Goal: Obtain resource: Obtain resource

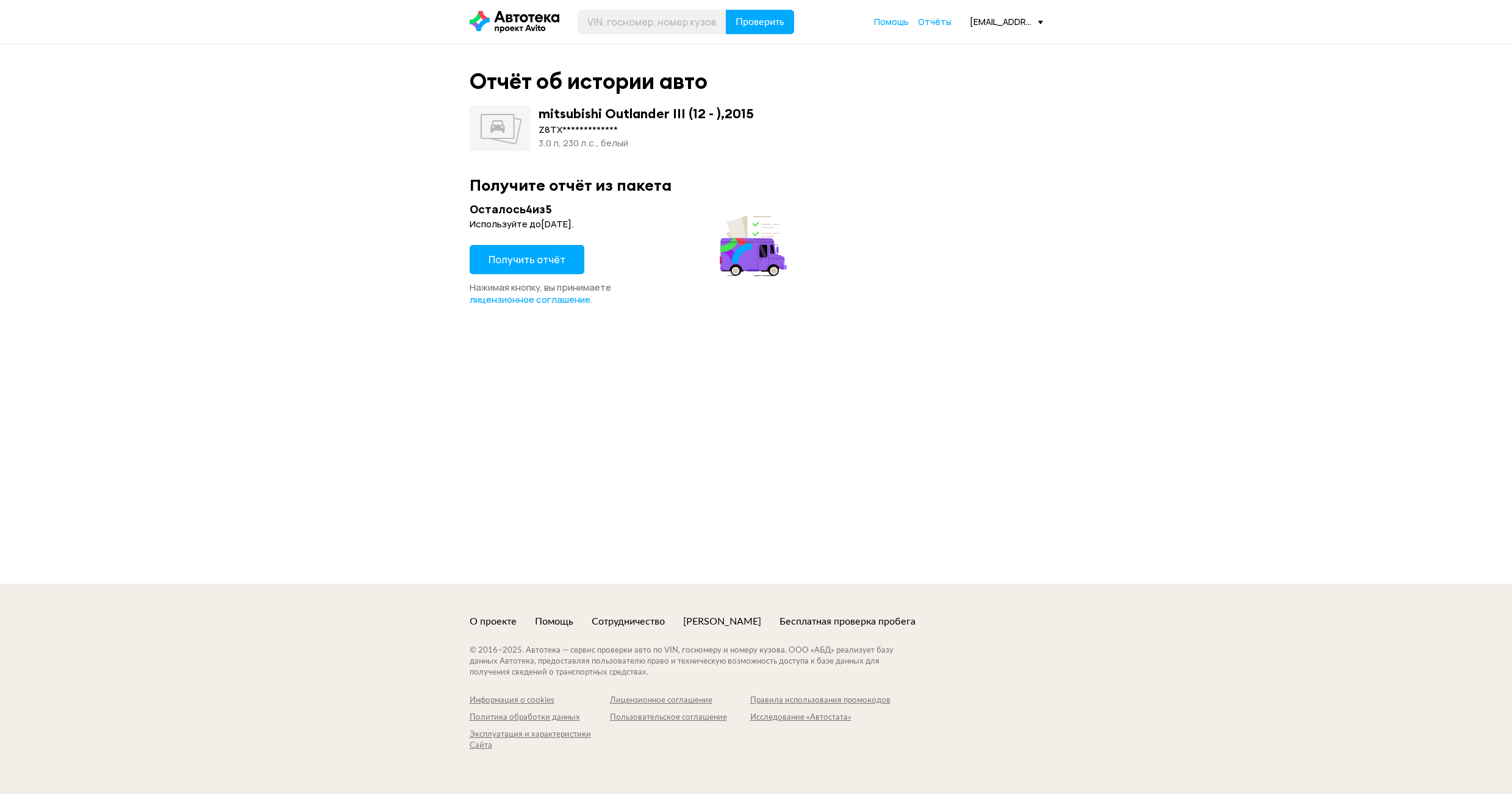
click at [529, 267] on button "Получить отчёт" at bounding box center [526, 259] width 115 height 29
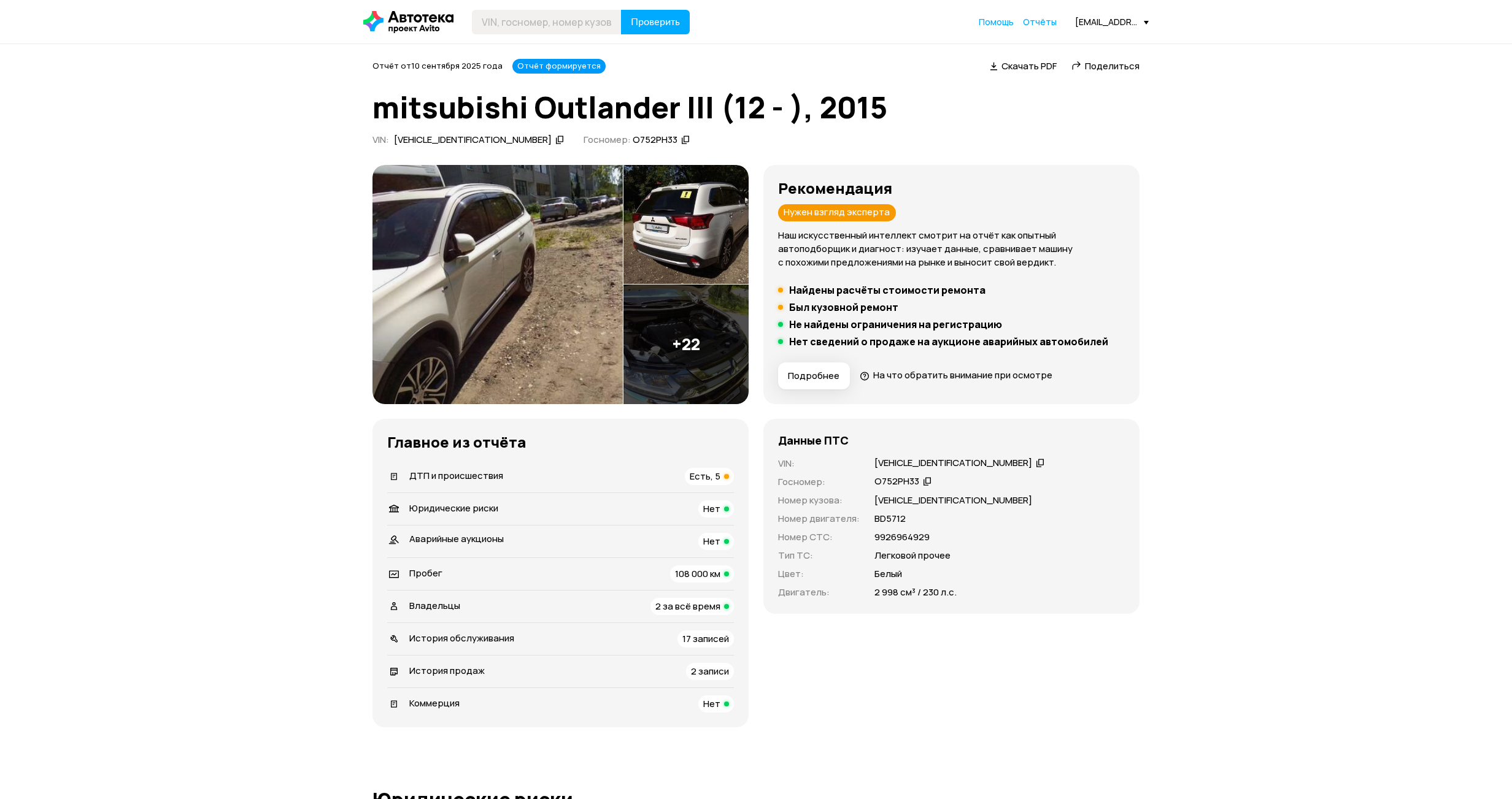
click at [482, 251] on img at bounding box center [498, 285] width 250 height 239
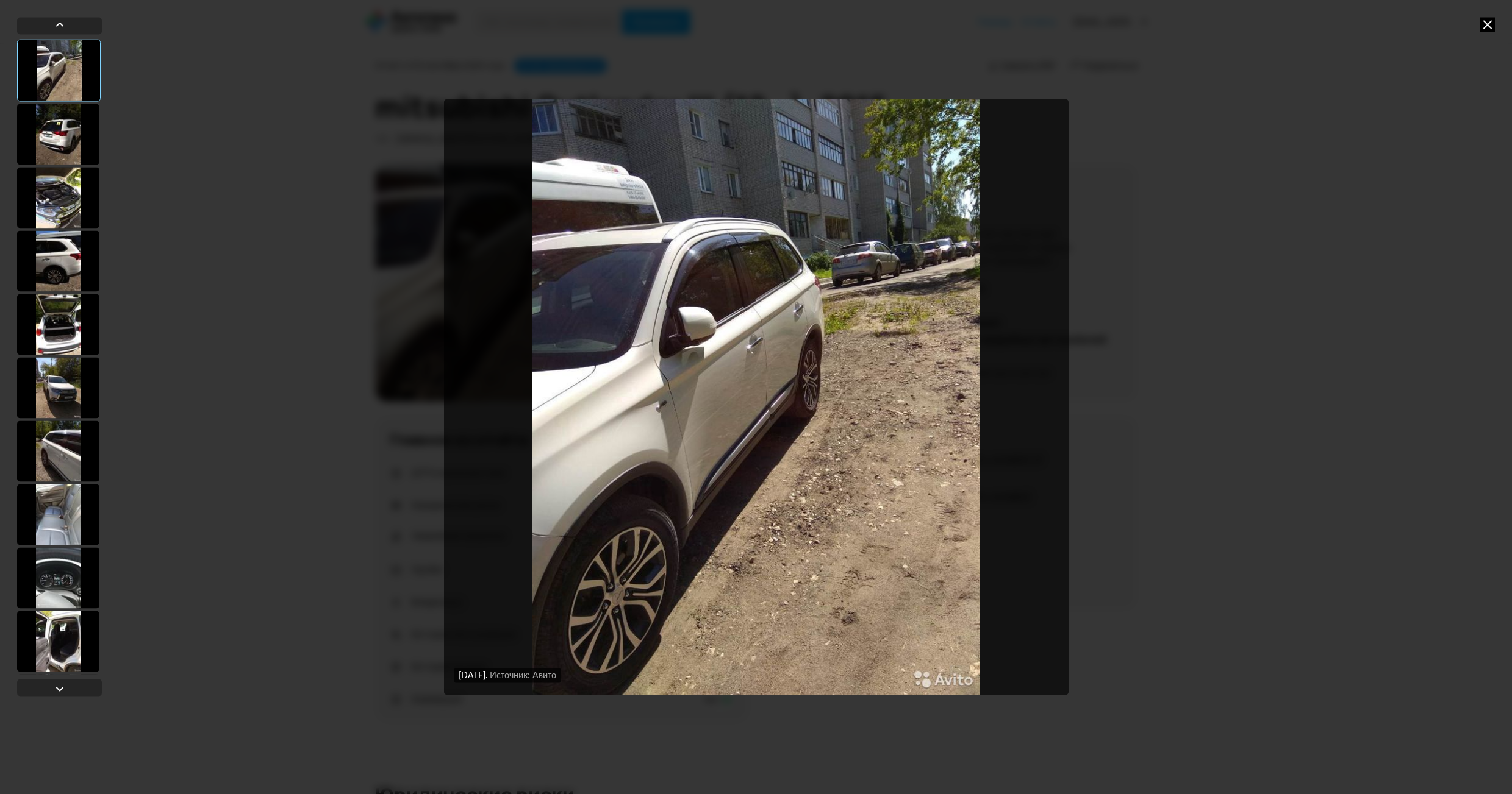
click at [994, 361] on img "Go to Slide 1" at bounding box center [756, 397] width 624 height 596
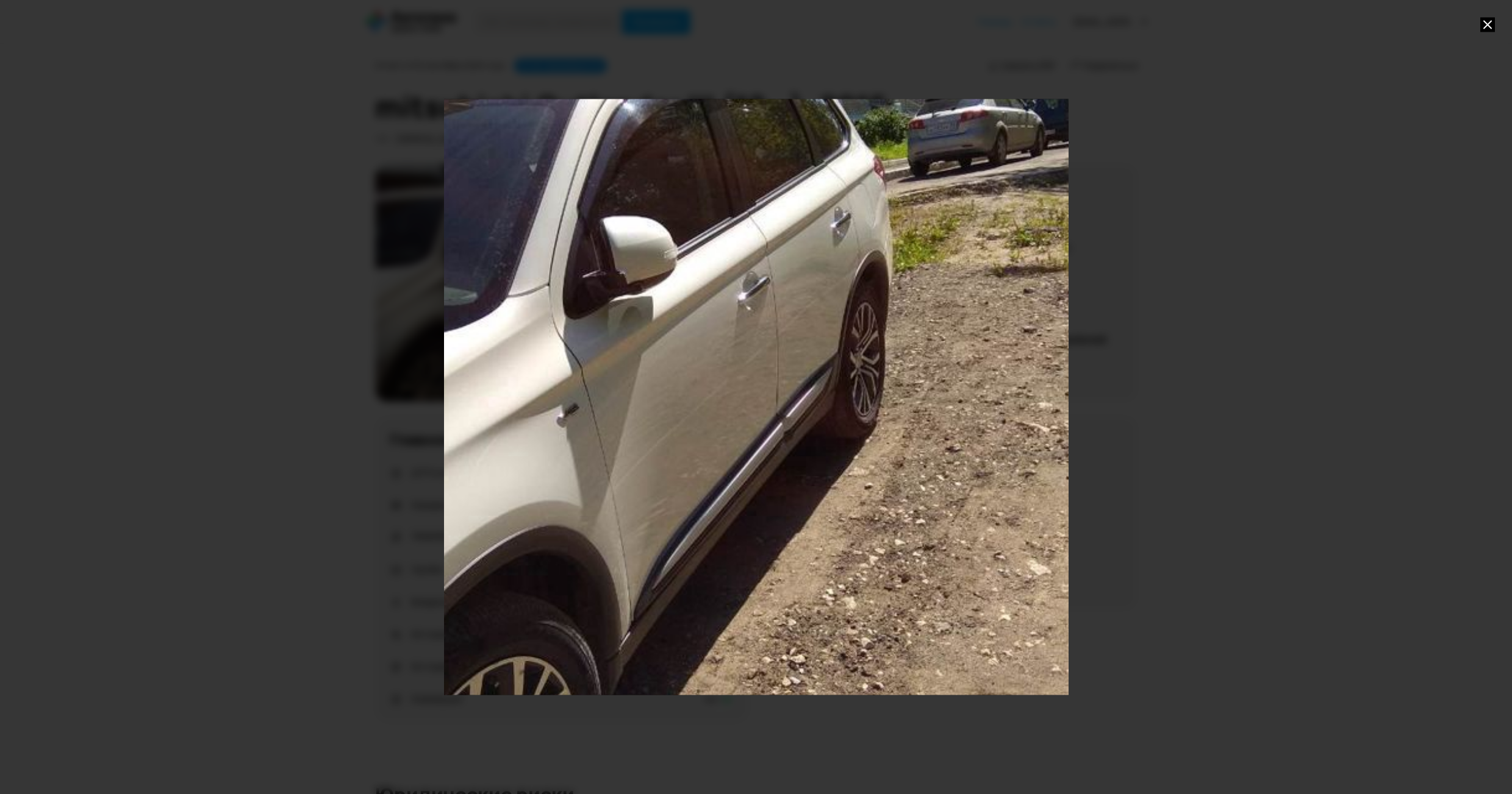
click at [989, 358] on div "Go to Slide 1" at bounding box center [756, 397] width 1250 height 1192
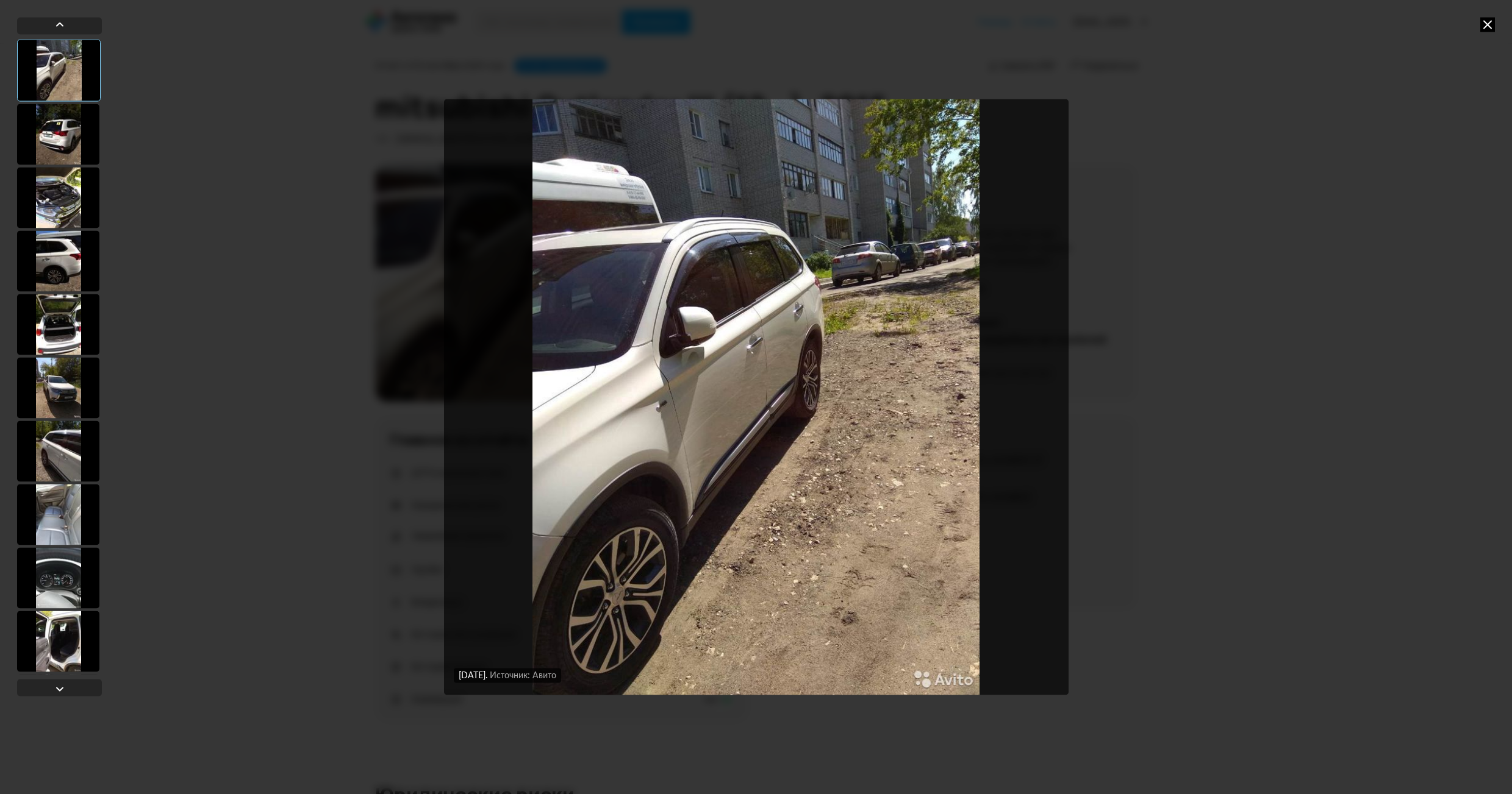
click at [56, 142] on div at bounding box center [58, 134] width 83 height 61
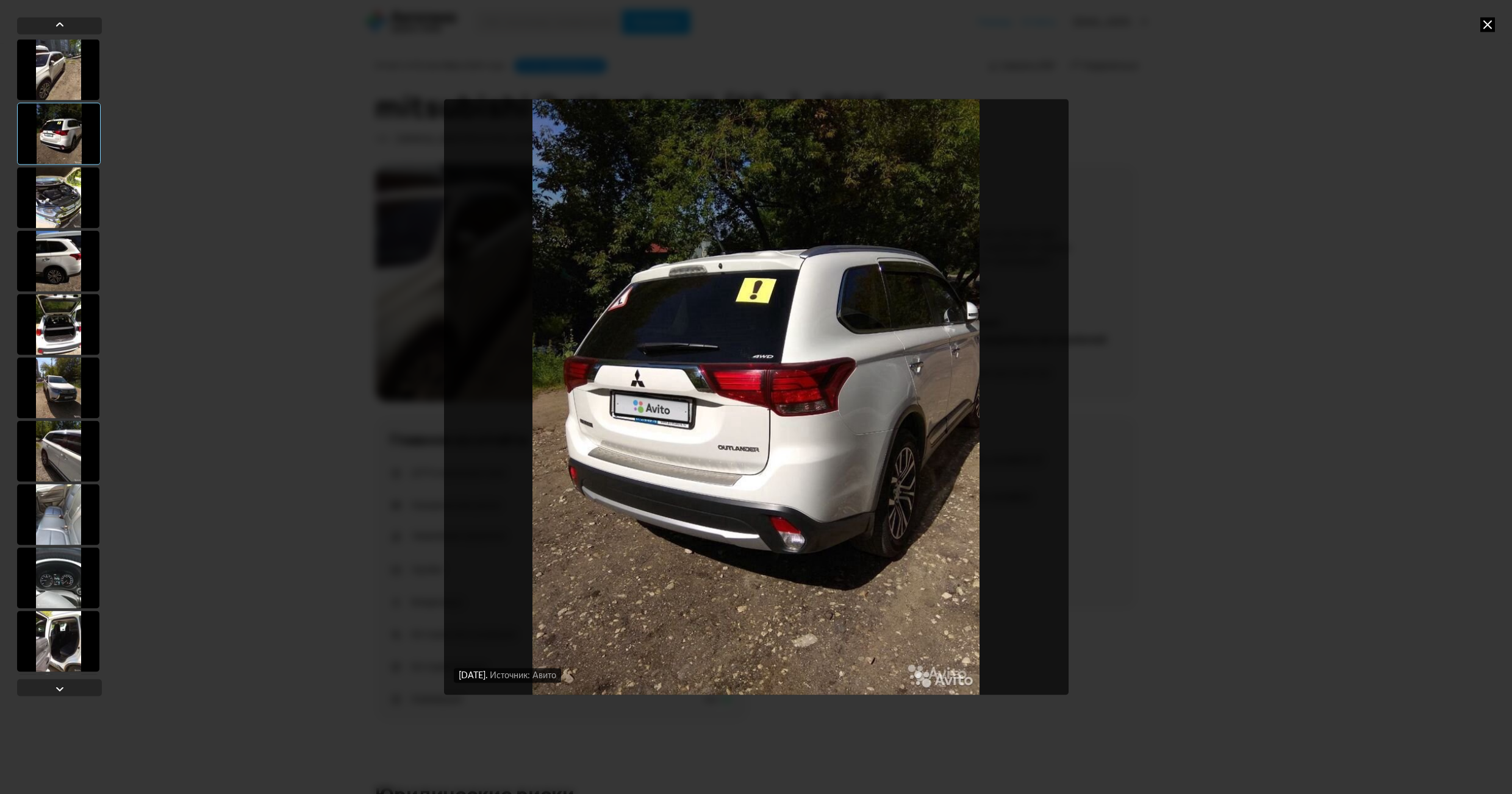
click at [60, 196] on div at bounding box center [58, 198] width 83 height 61
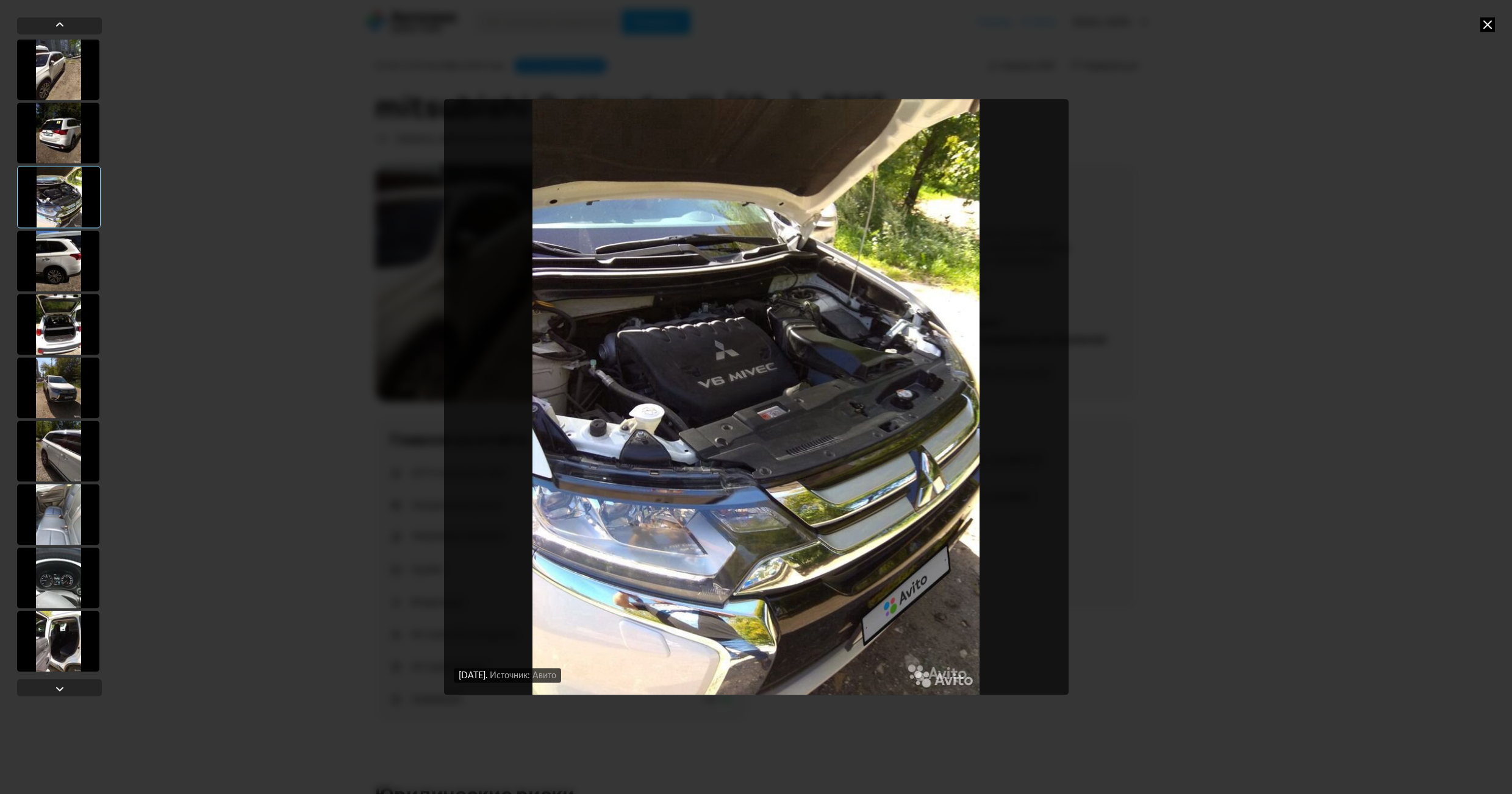
click at [56, 250] on div at bounding box center [58, 261] width 83 height 61
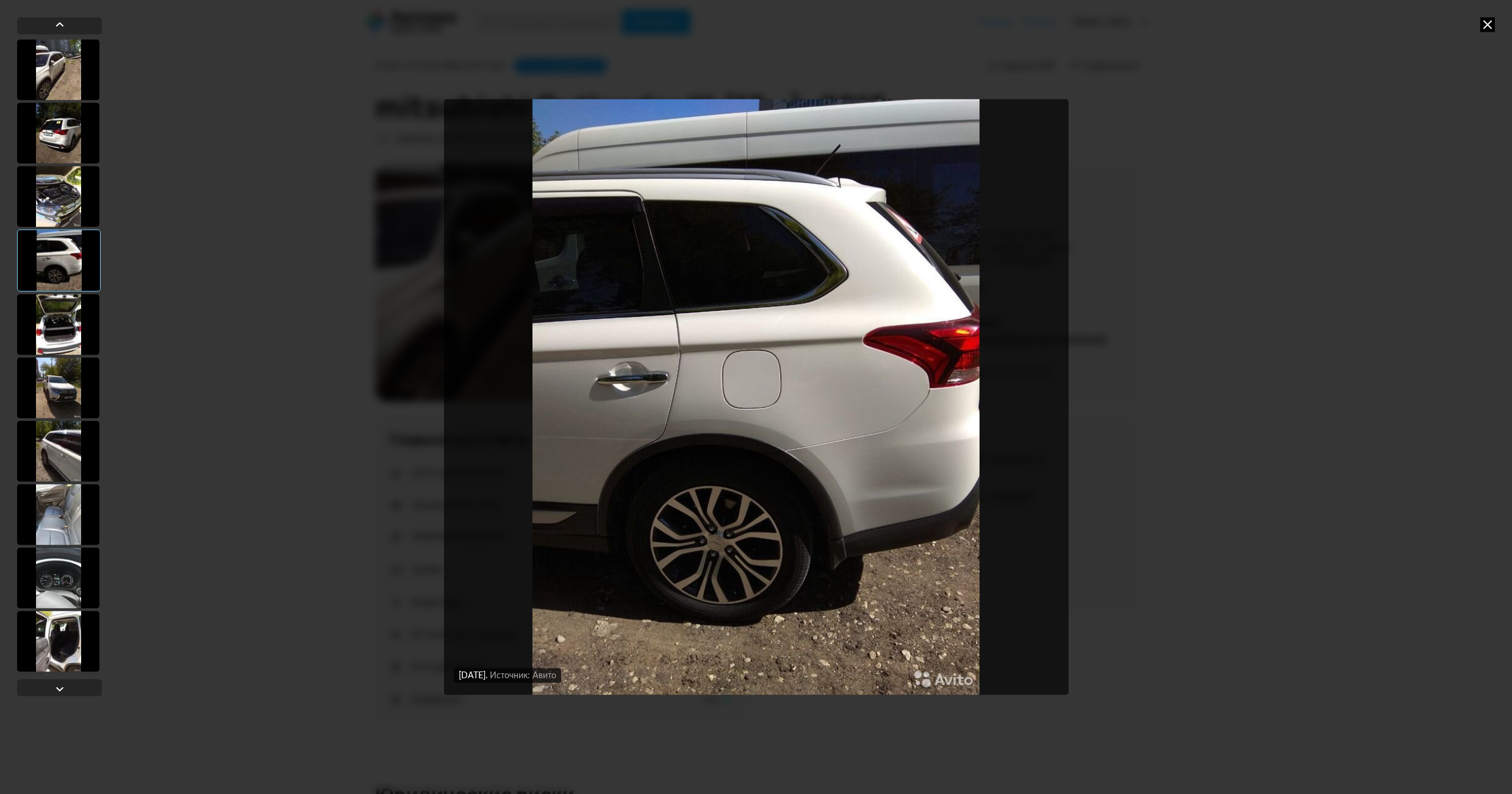
click at [61, 309] on div at bounding box center [58, 324] width 83 height 61
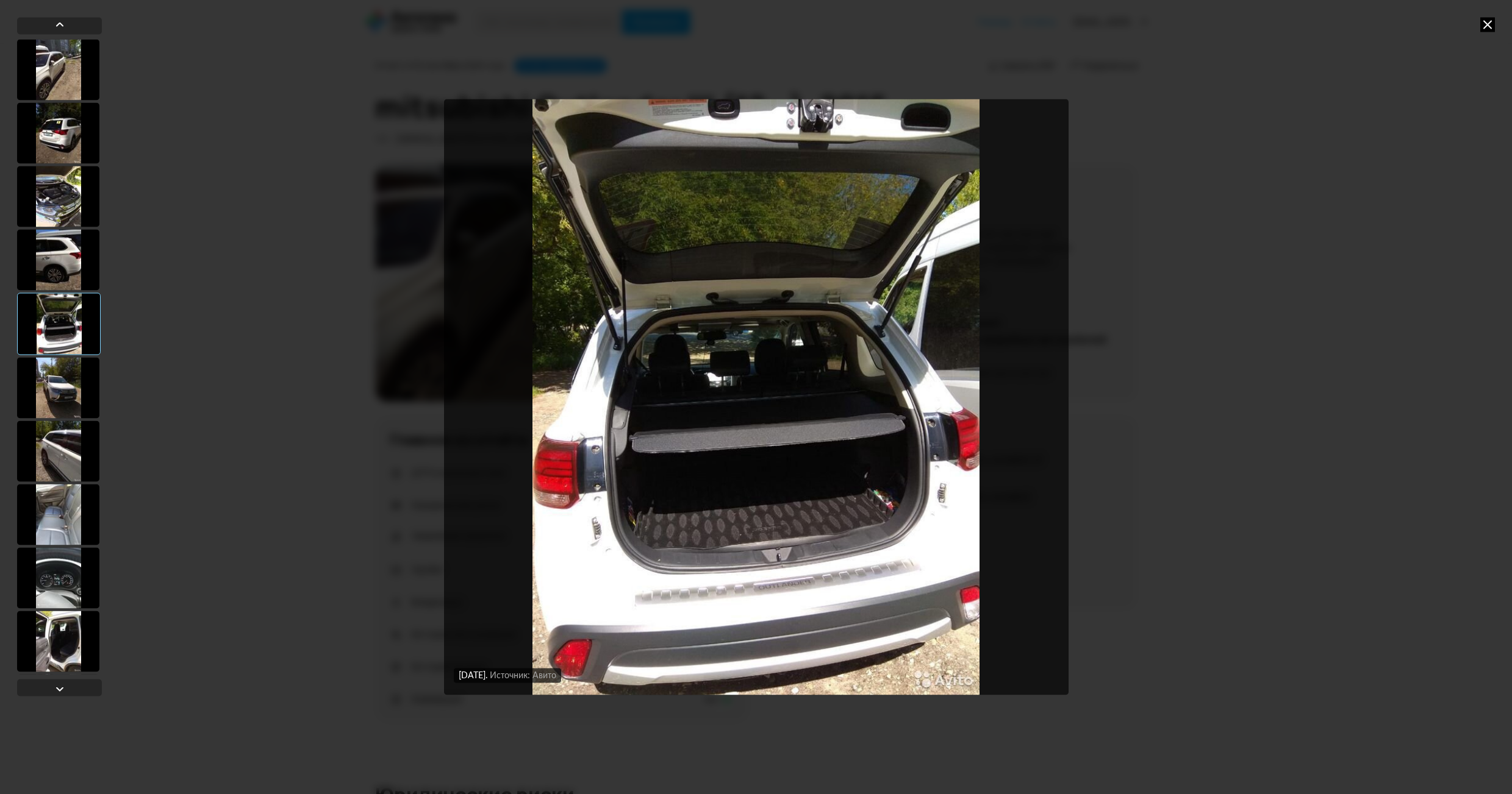
click at [56, 378] on div at bounding box center [58, 388] width 83 height 61
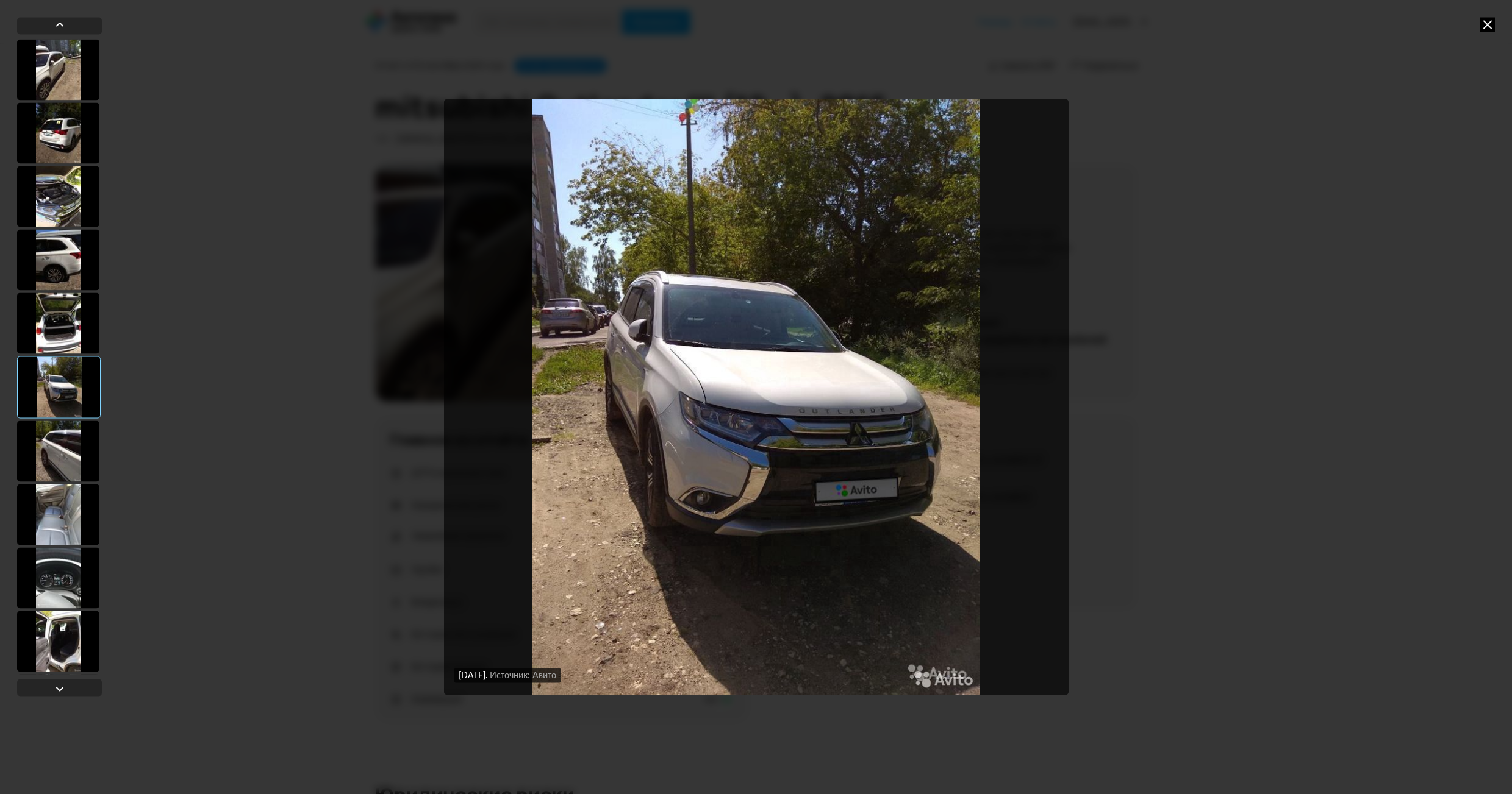
click at [61, 441] on div at bounding box center [58, 451] width 83 height 61
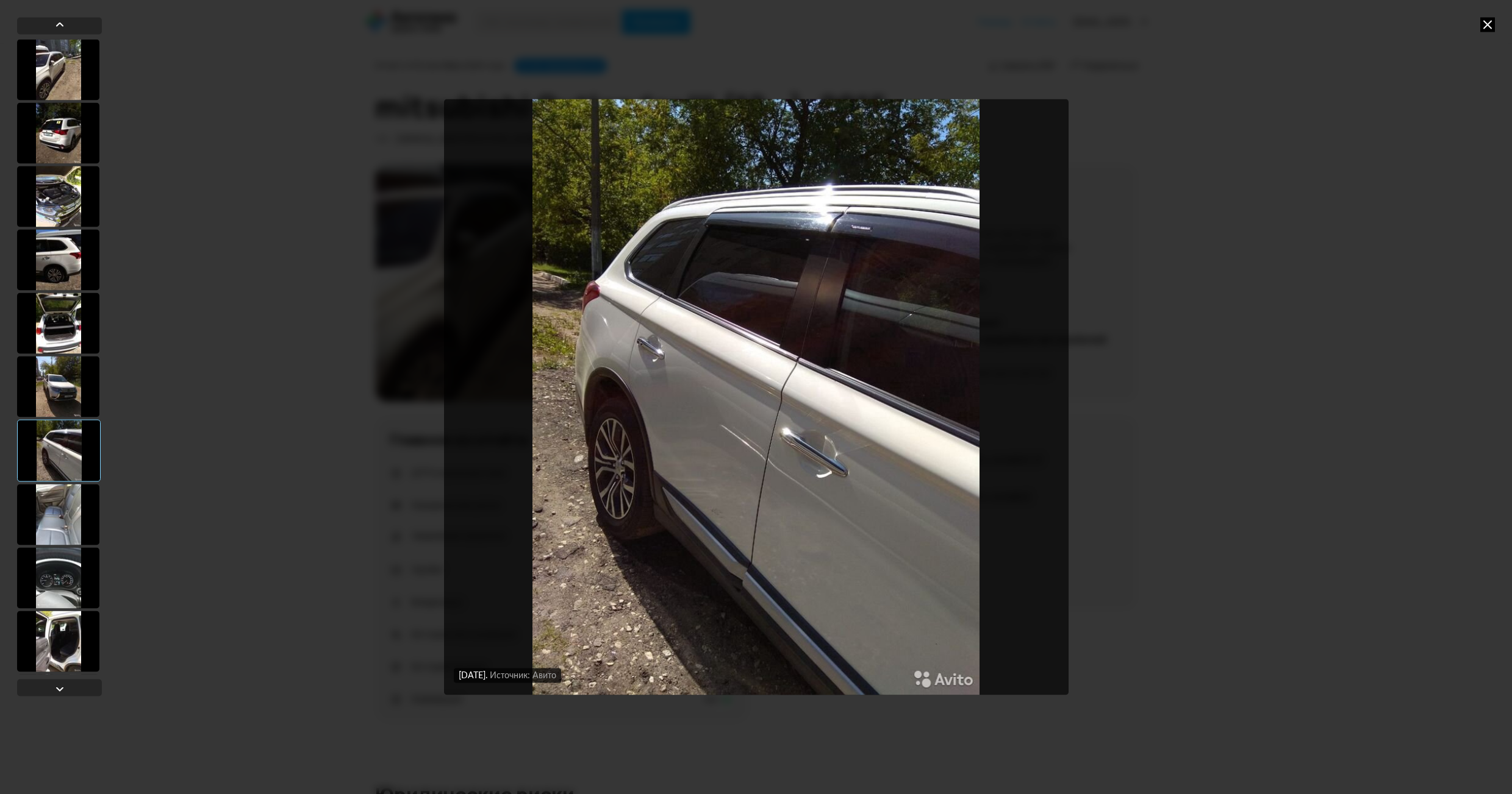
click at [59, 464] on div at bounding box center [59, 450] width 84 height 62
click at [65, 508] on div at bounding box center [58, 515] width 83 height 61
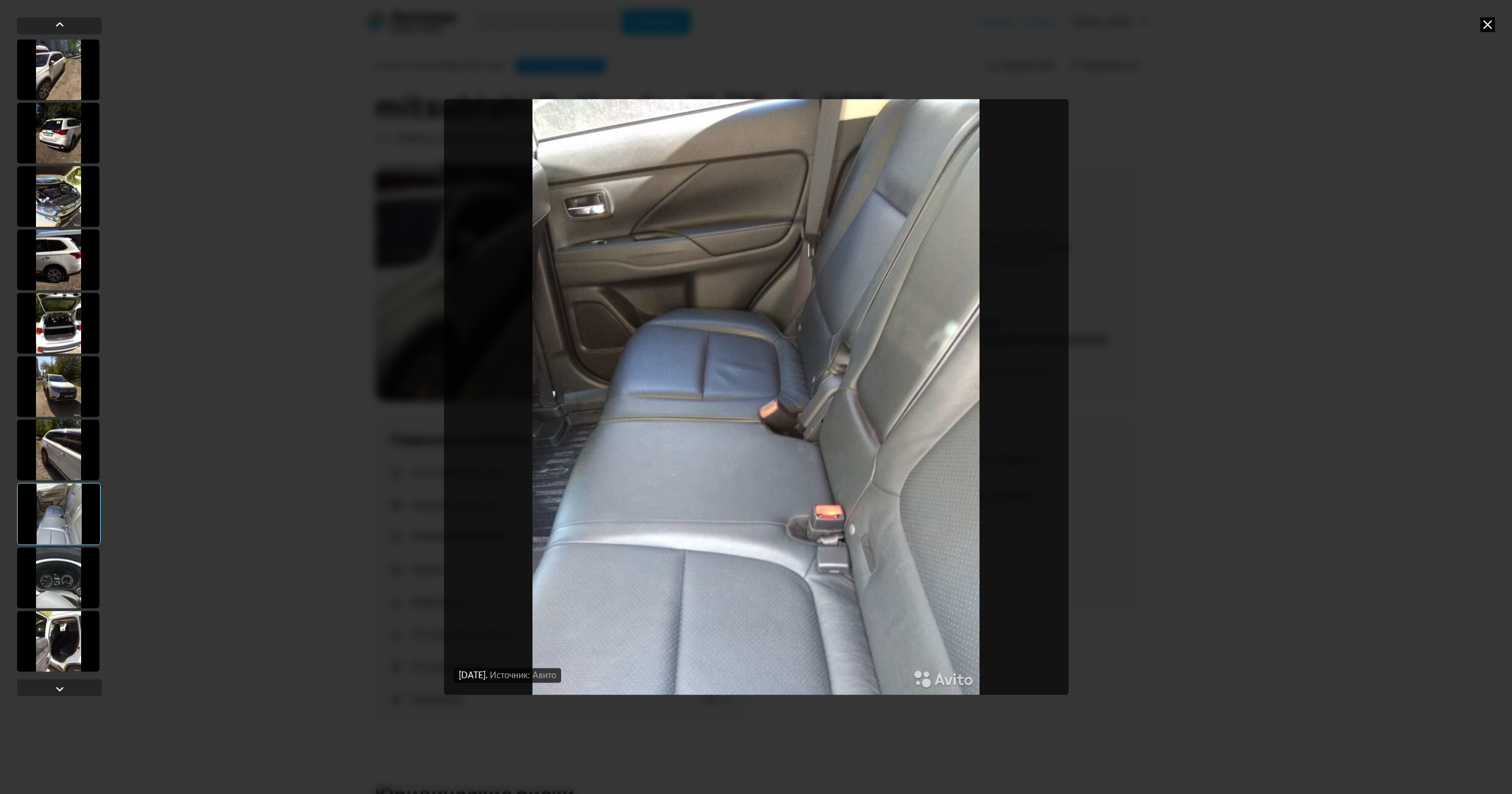
click at [72, 565] on div at bounding box center [58, 577] width 83 height 61
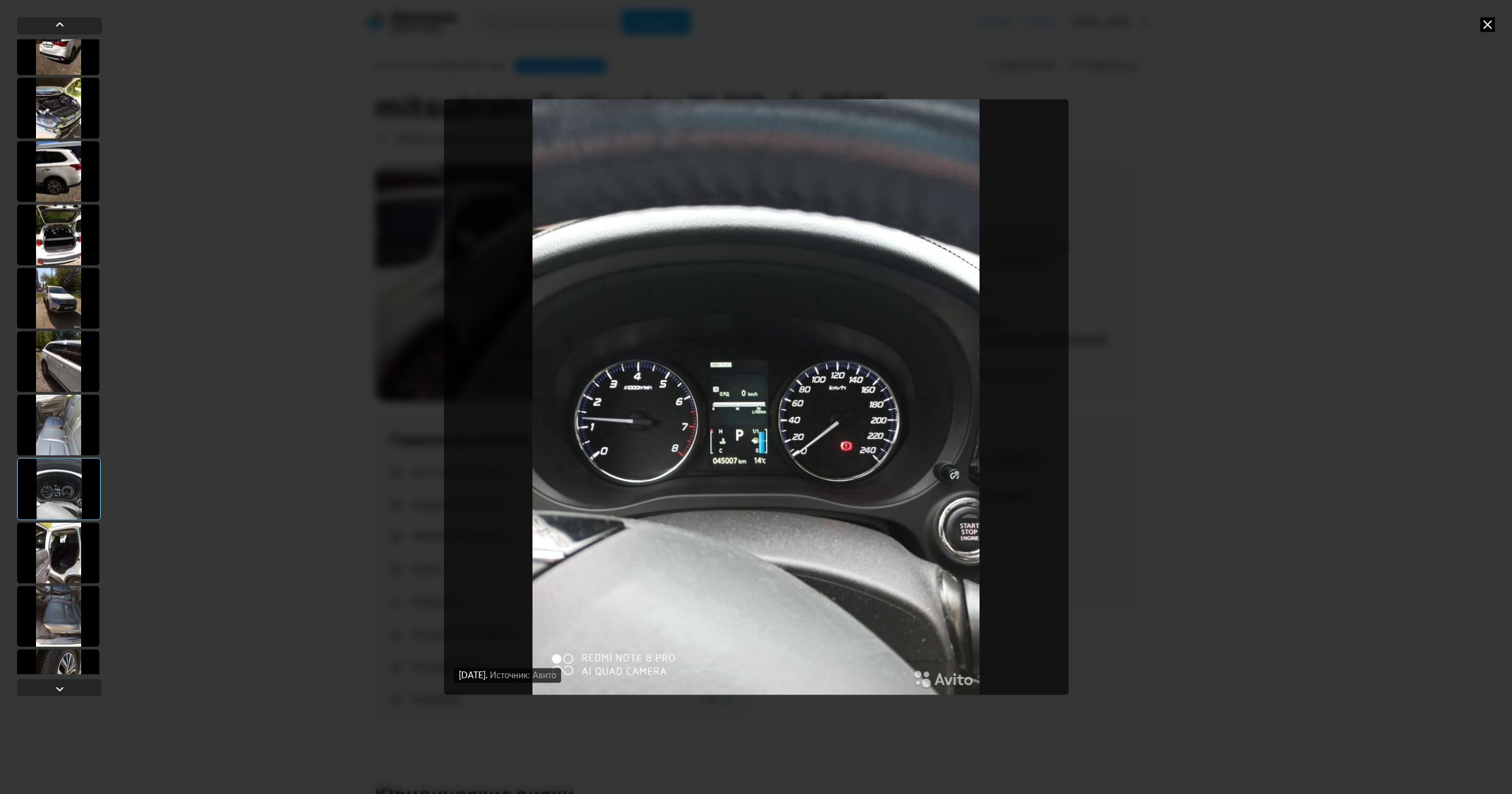
scroll to position [122, 0]
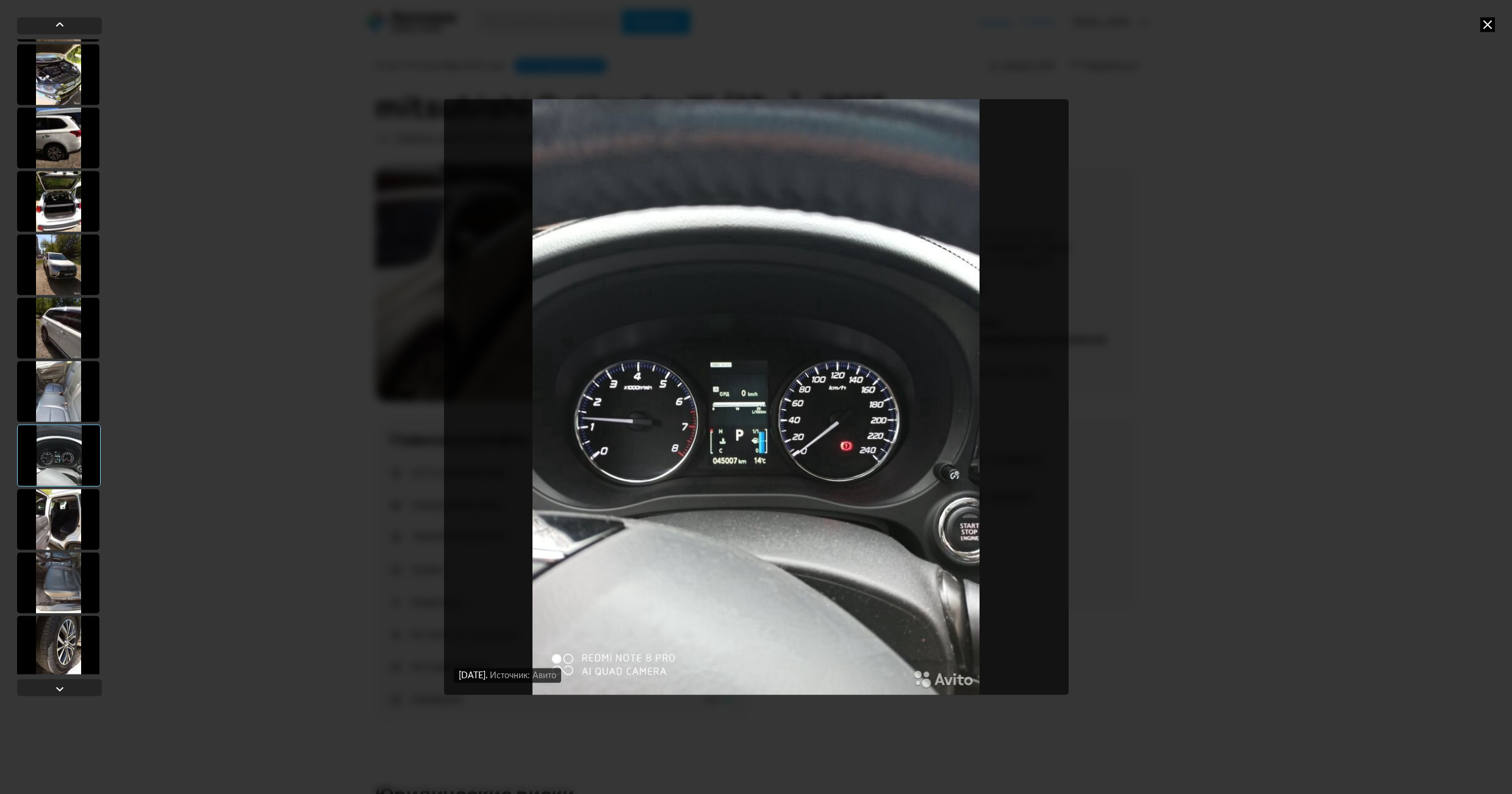
click at [55, 515] on div at bounding box center [58, 520] width 83 height 61
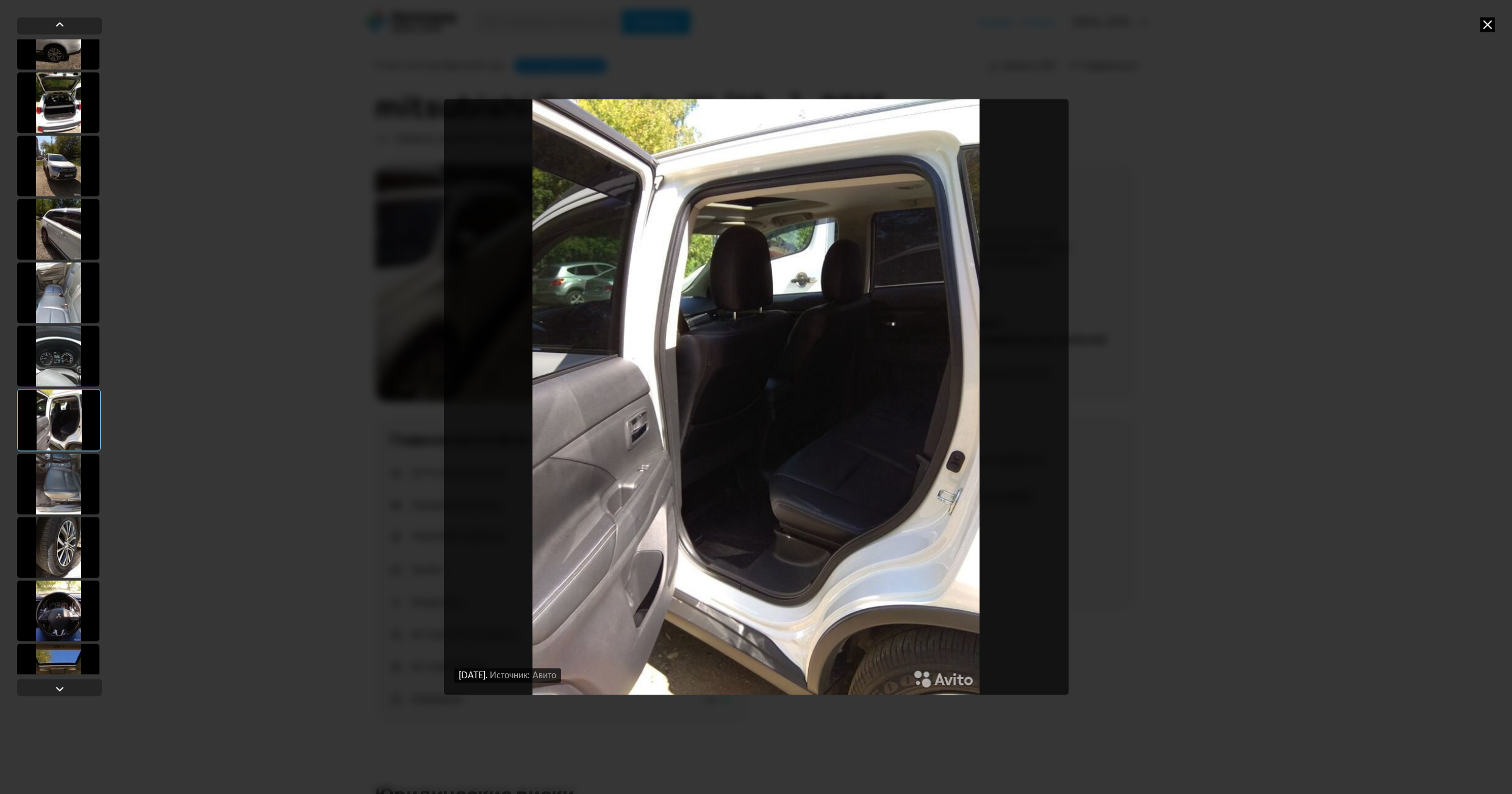
scroll to position [244, 0]
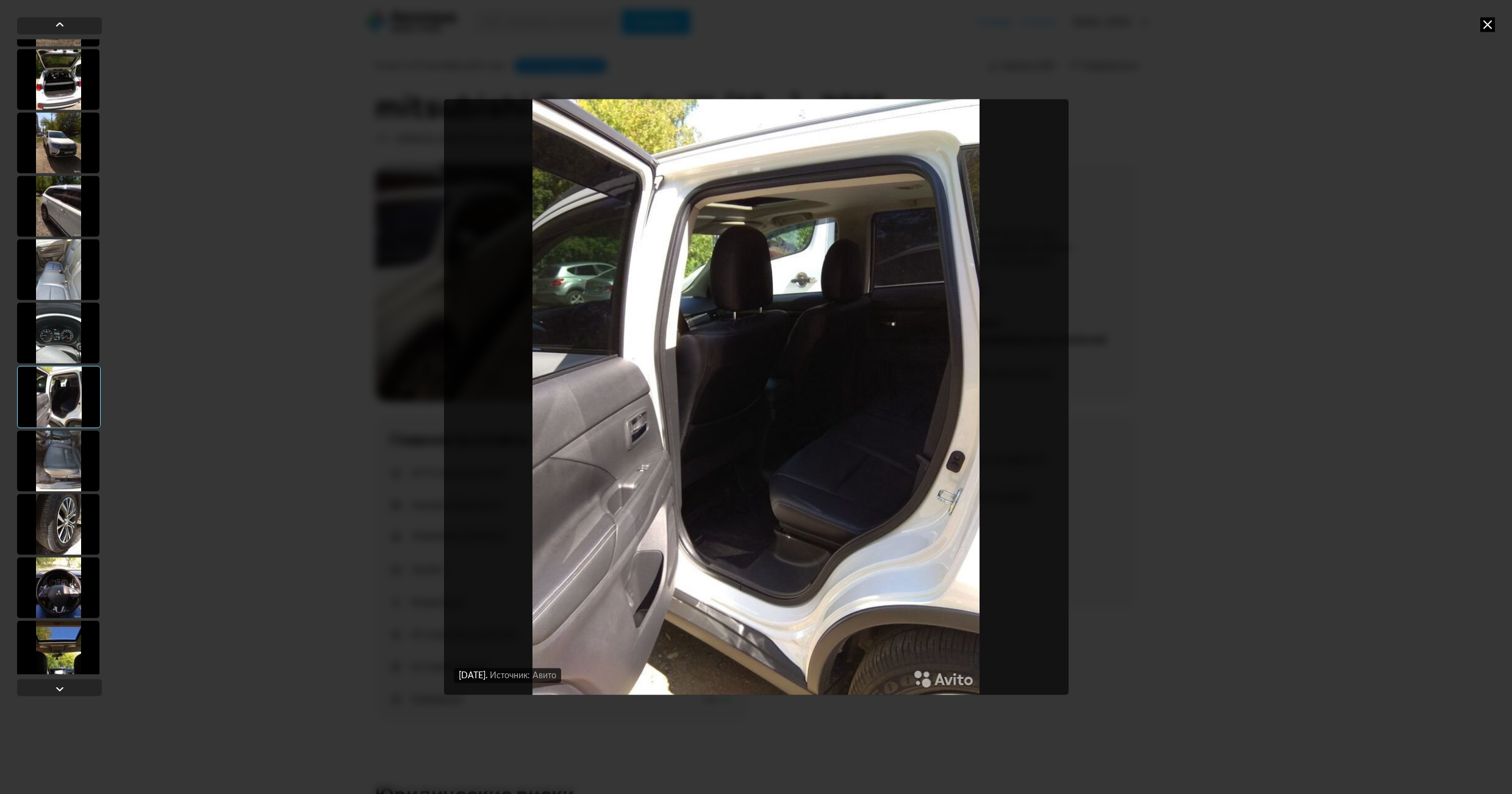
click at [50, 519] on div at bounding box center [58, 524] width 83 height 61
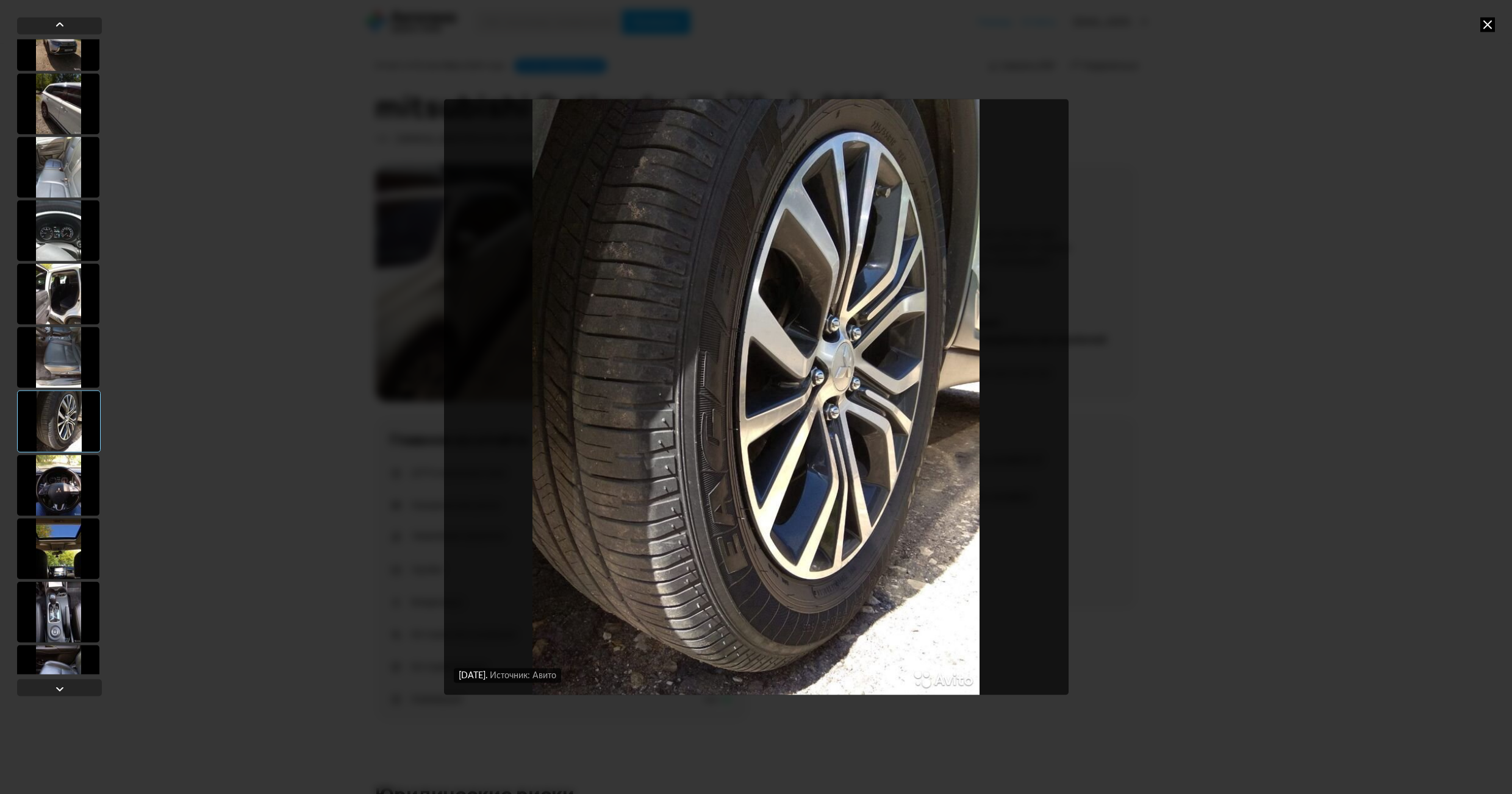
scroll to position [366, 0]
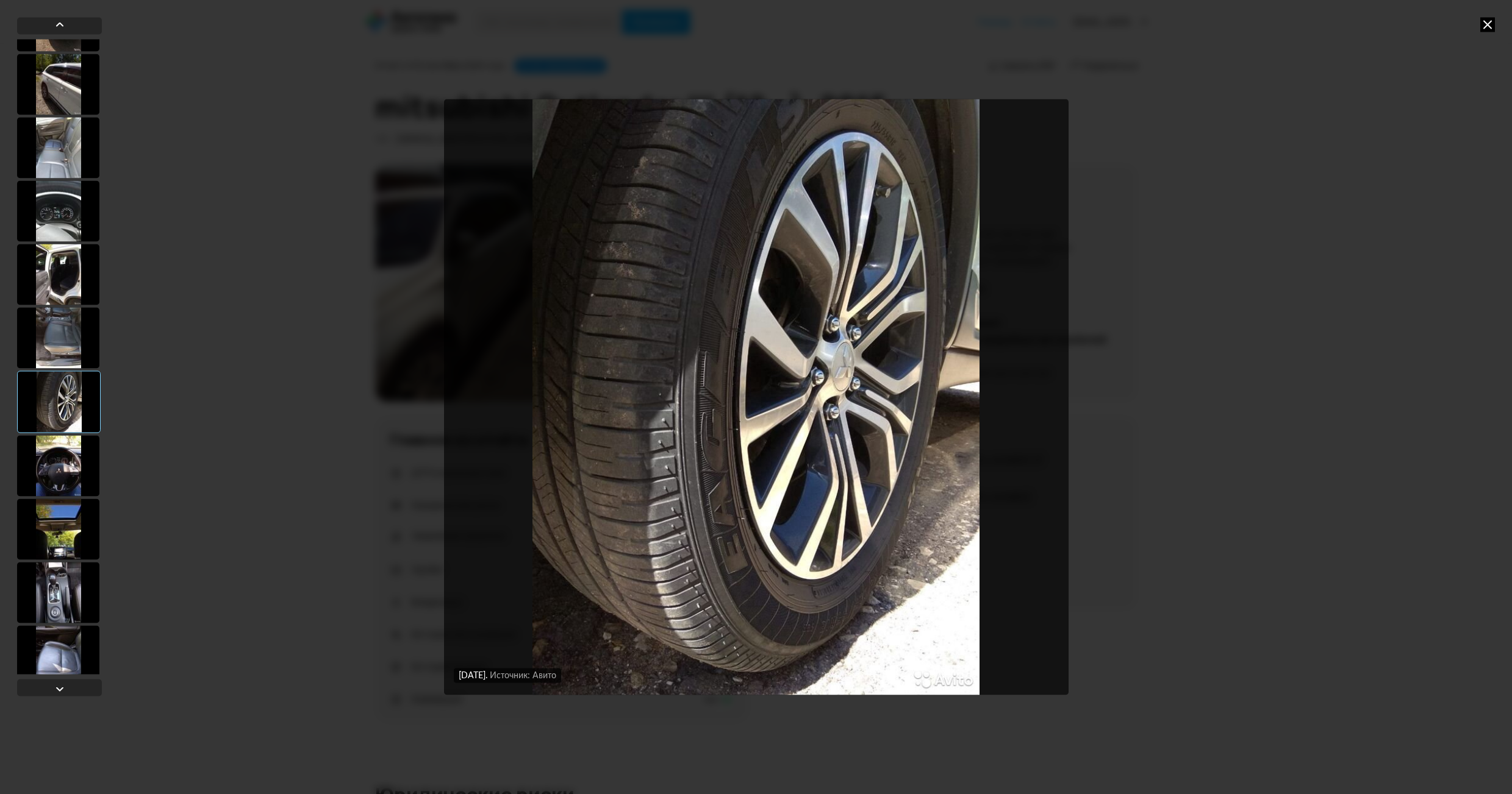
click at [53, 480] on div at bounding box center [58, 465] width 83 height 61
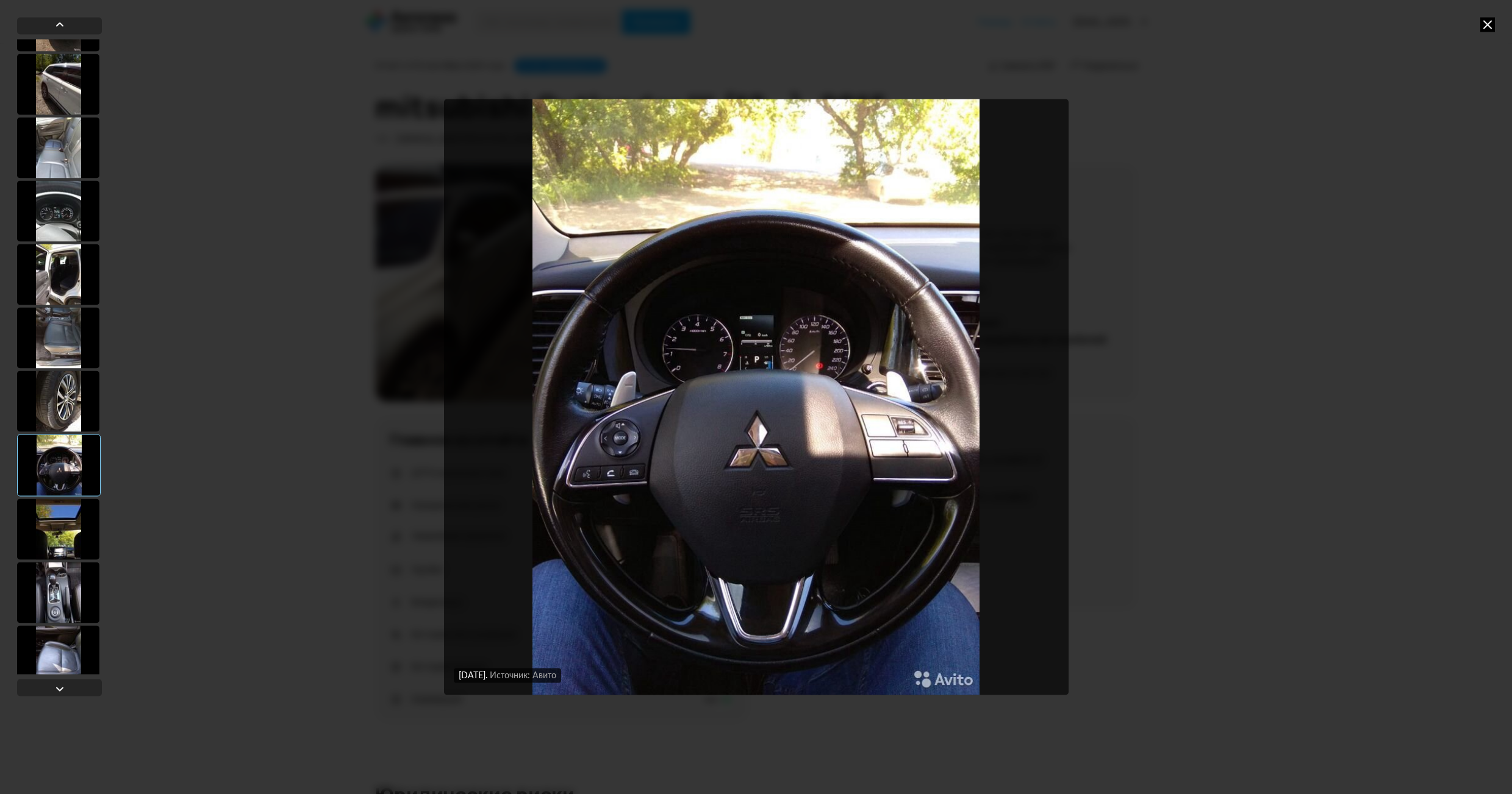
click at [60, 527] on div at bounding box center [58, 529] width 83 height 61
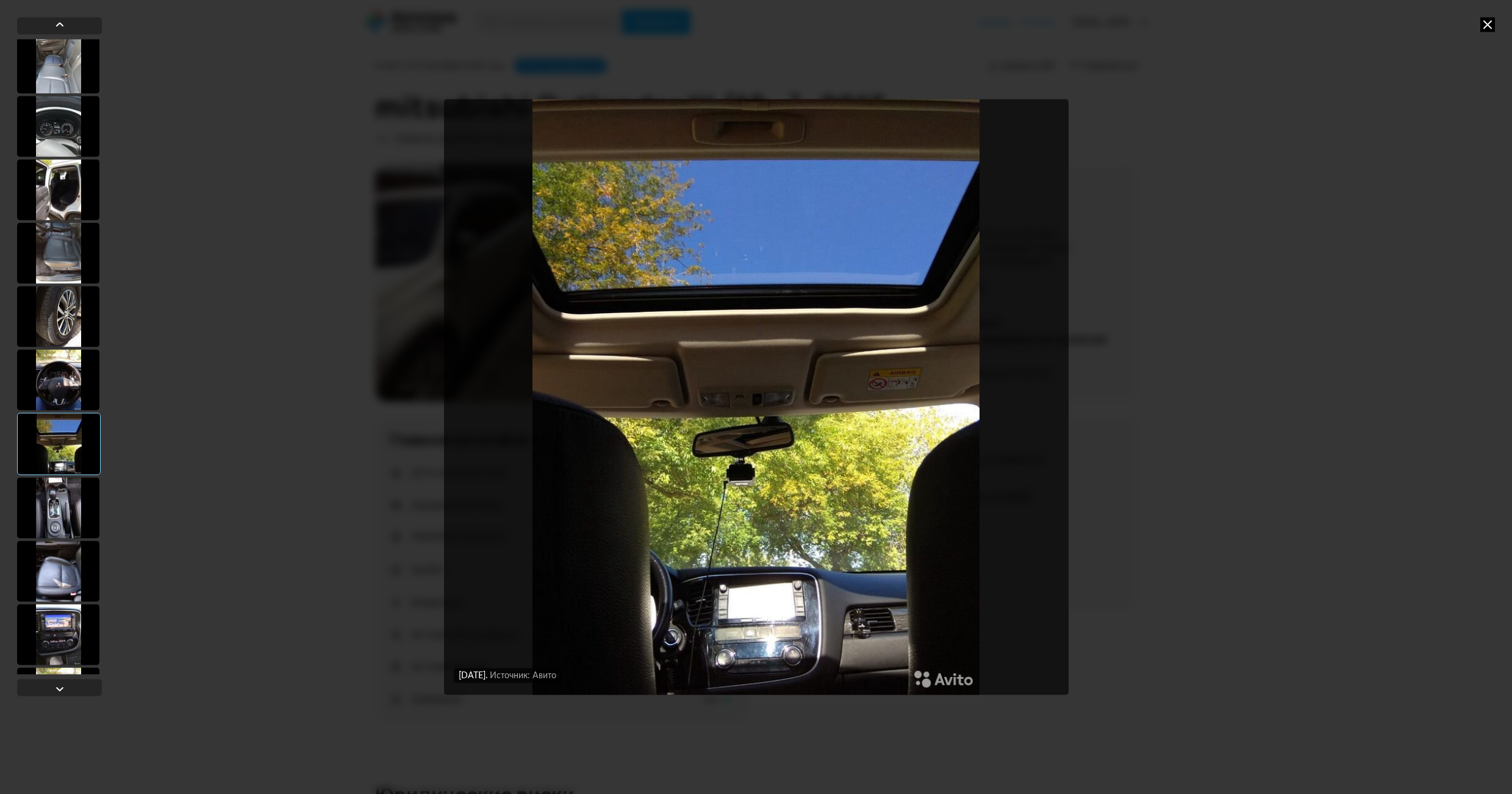
scroll to position [488, 0]
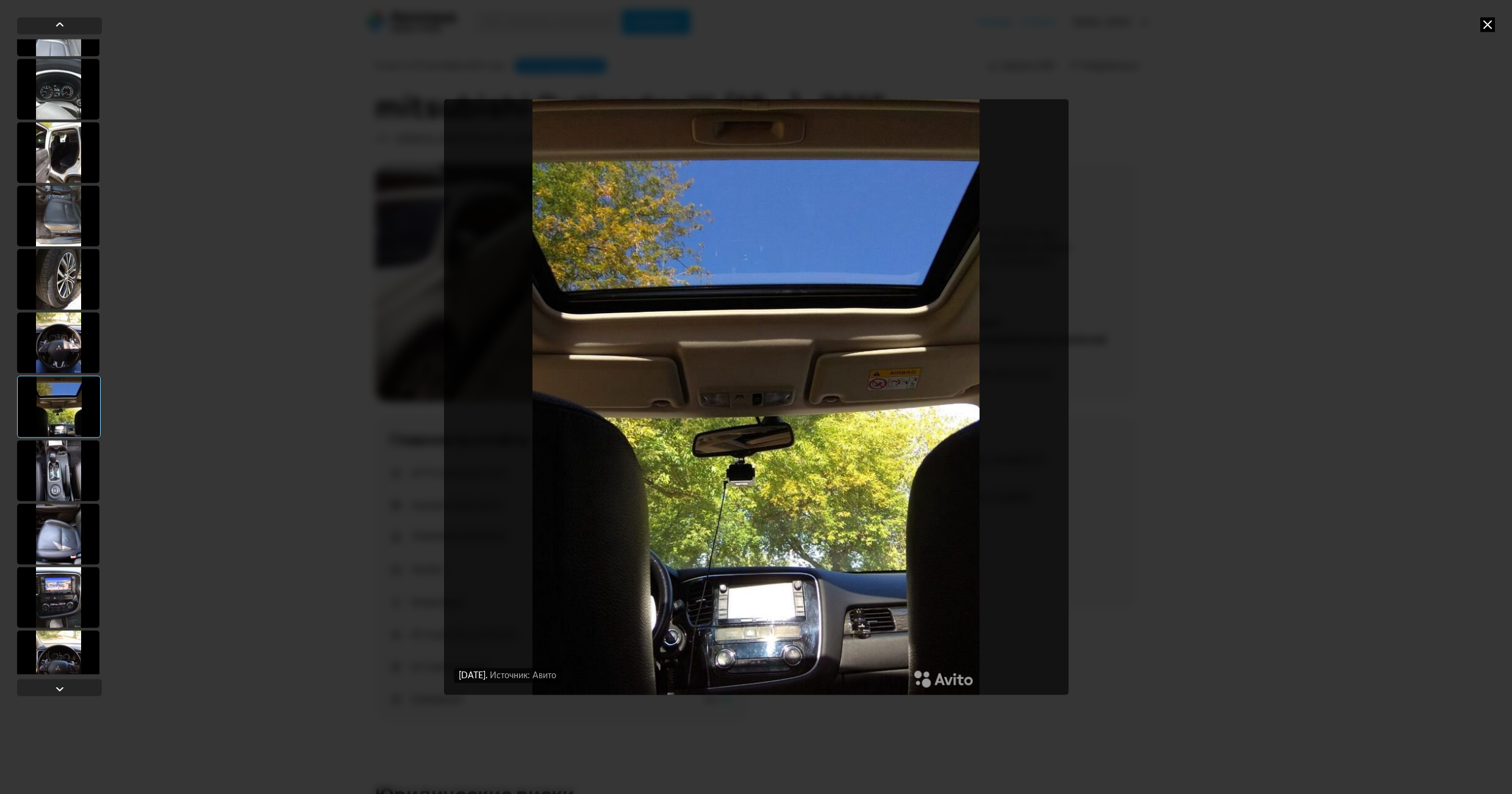
click at [61, 484] on div at bounding box center [58, 470] width 83 height 61
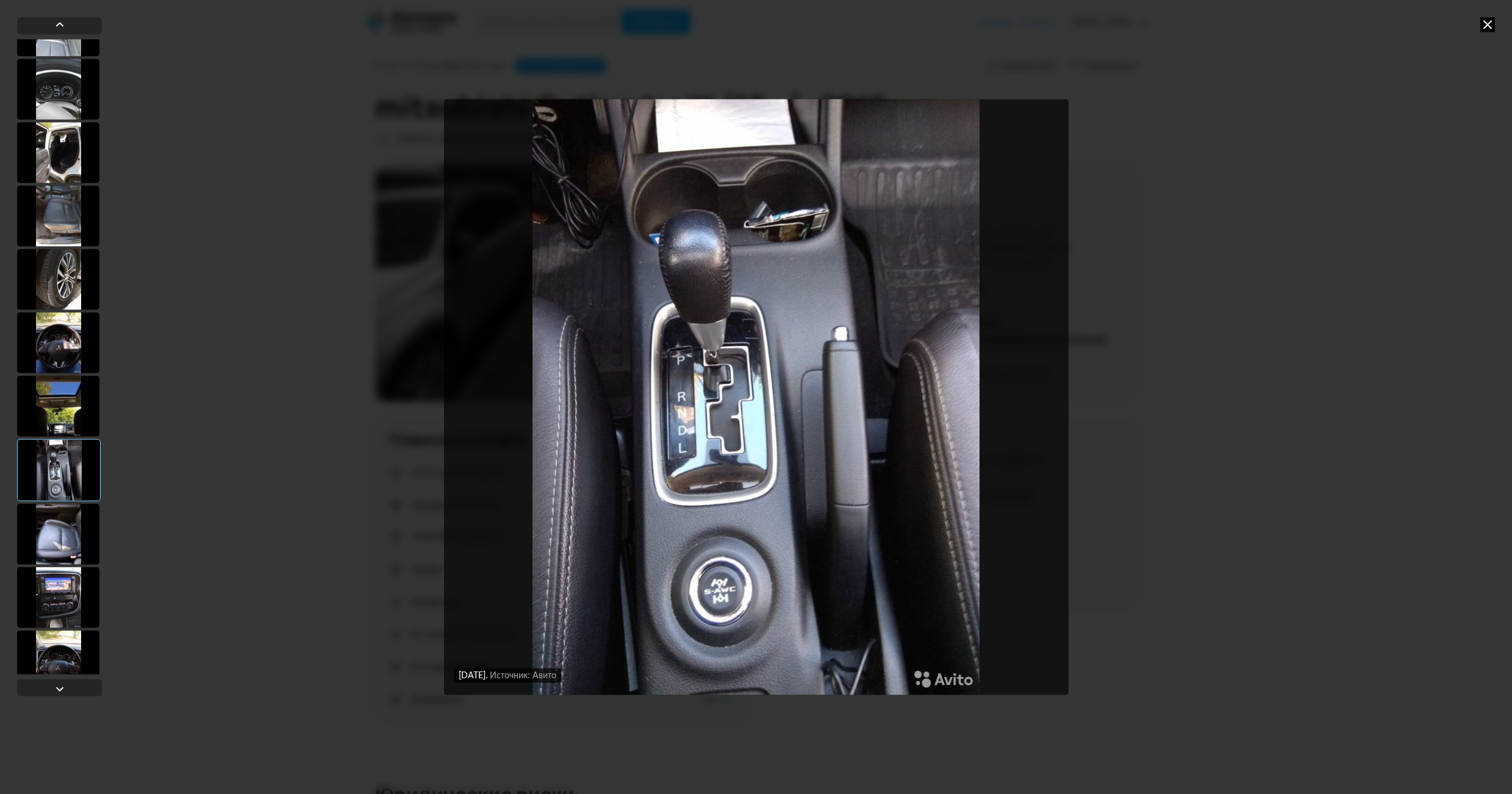
click at [65, 534] on div at bounding box center [58, 534] width 83 height 61
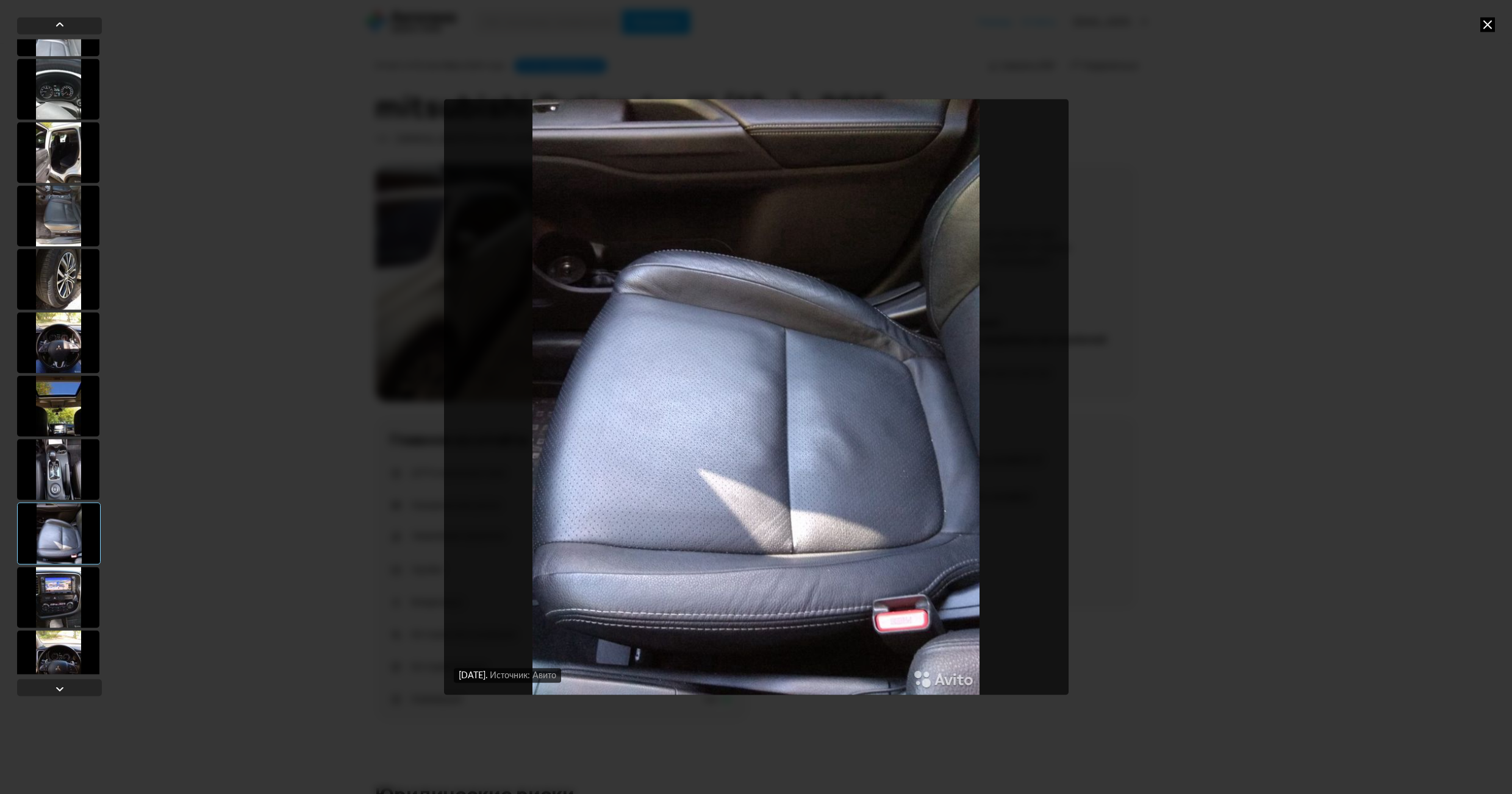
click at [61, 593] on div at bounding box center [58, 597] width 83 height 61
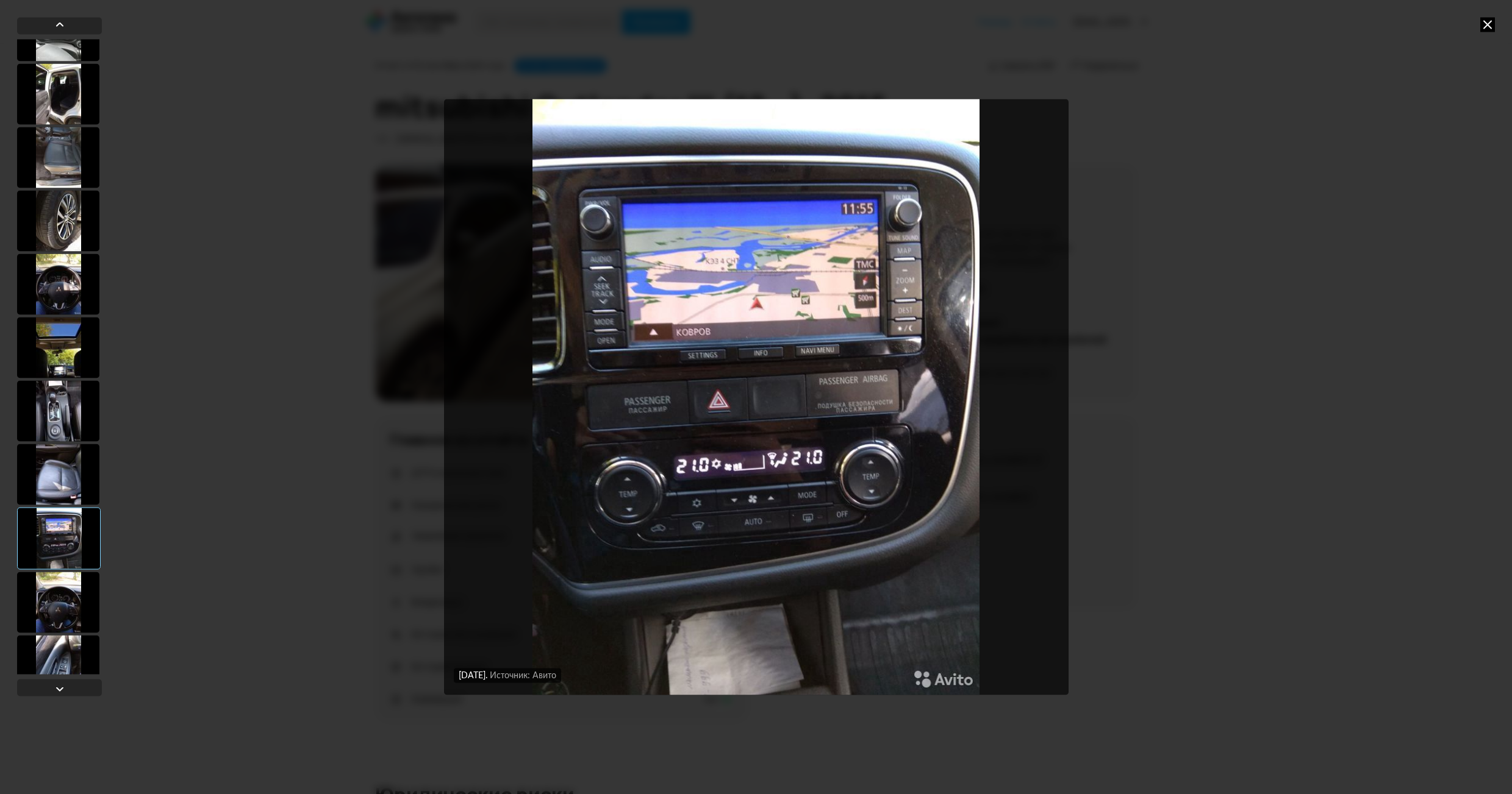
scroll to position [549, 0]
click at [62, 593] on div at bounding box center [58, 600] width 83 height 61
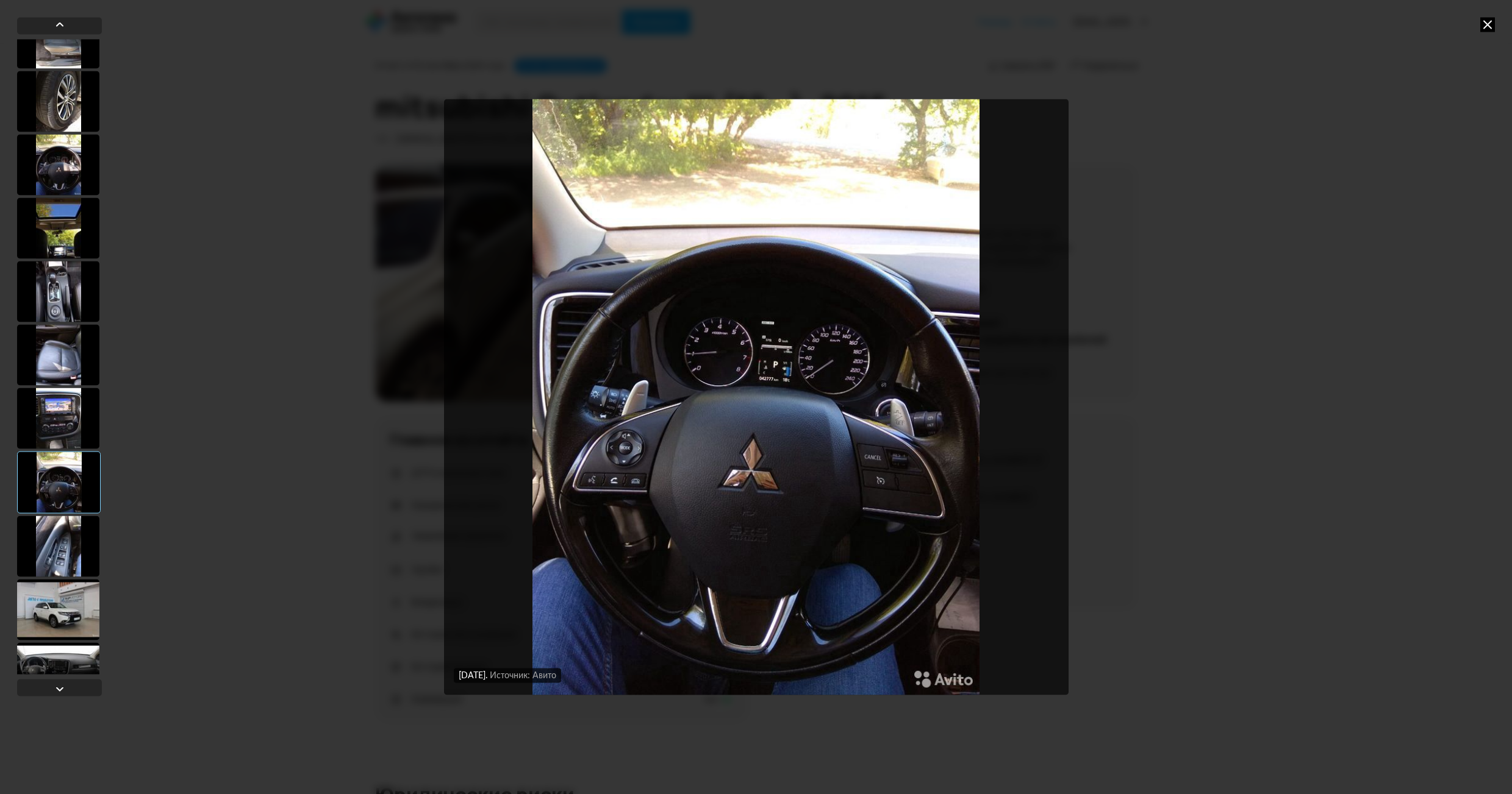
scroll to position [671, 0]
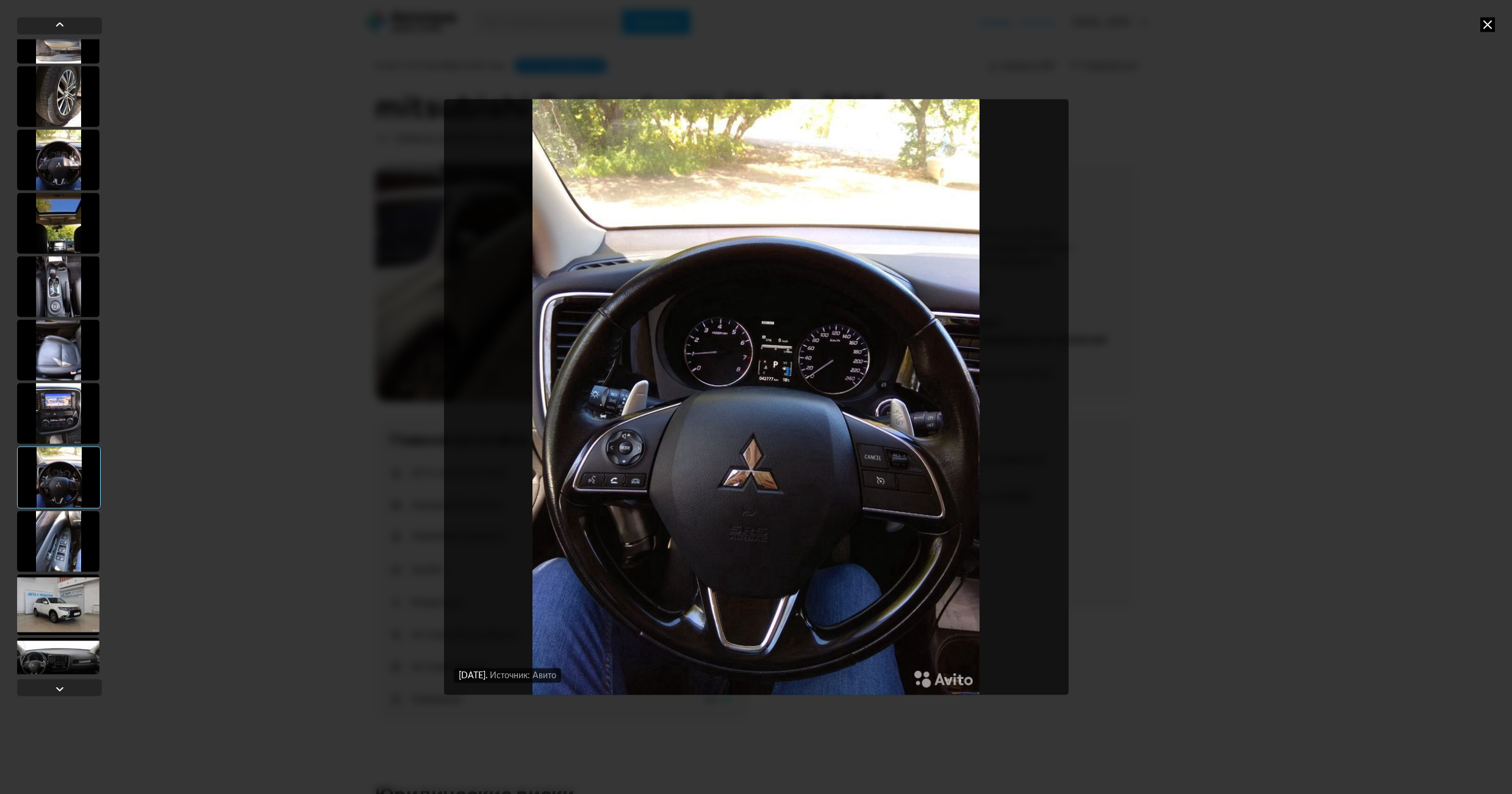
click at [69, 553] on div at bounding box center [58, 541] width 83 height 61
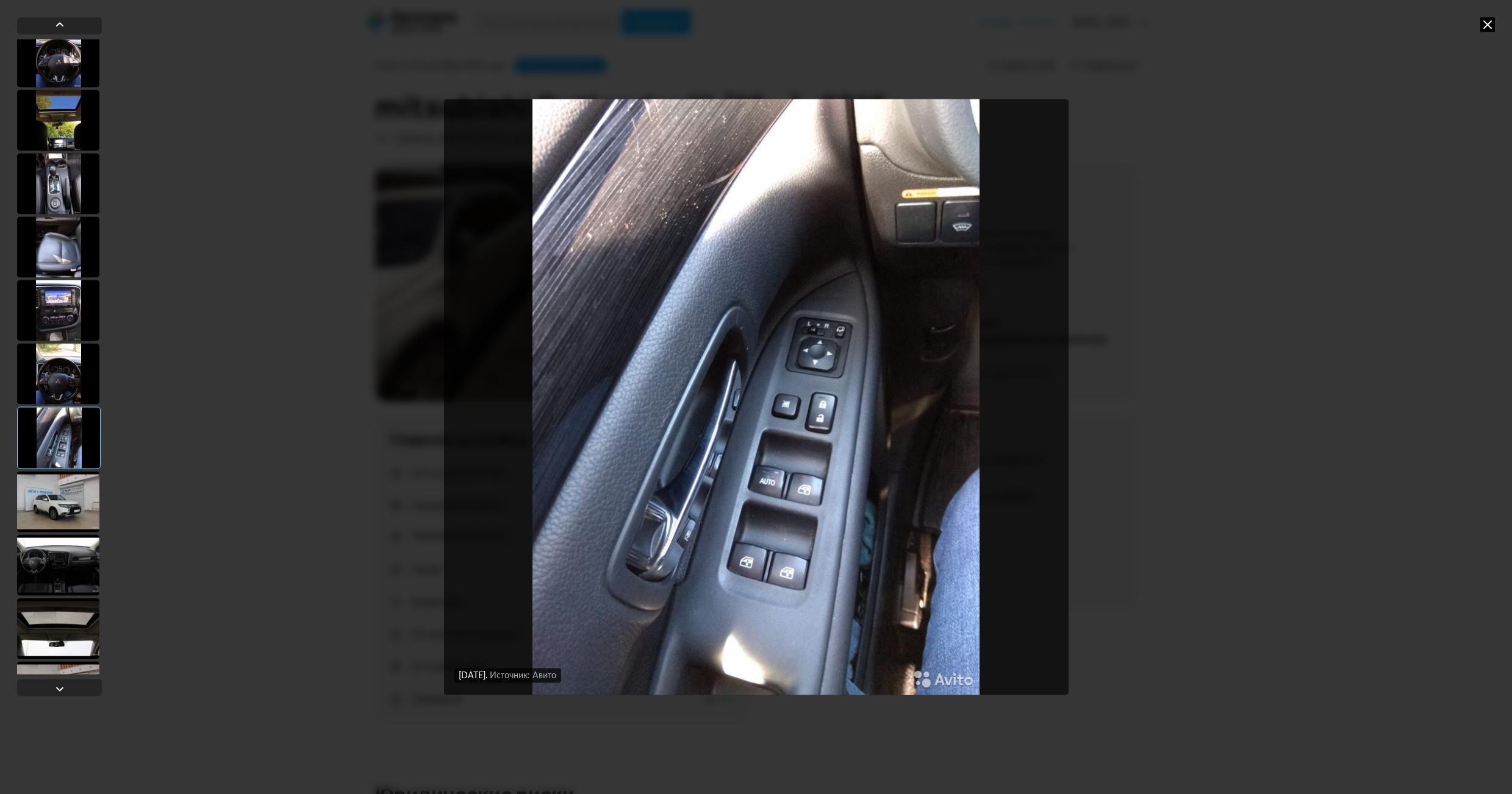
scroll to position [792, 0]
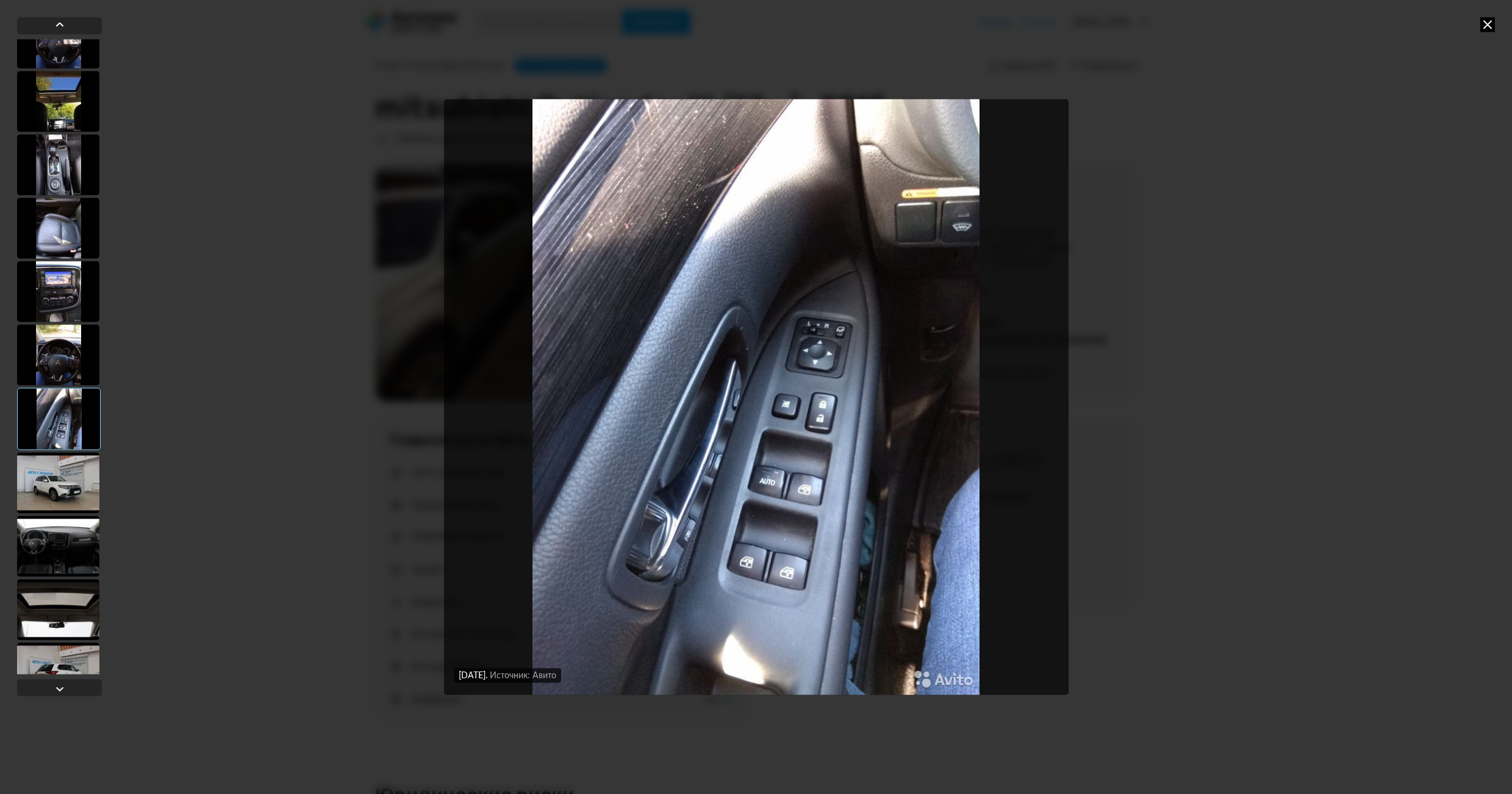
click at [69, 550] on div at bounding box center [58, 546] width 83 height 61
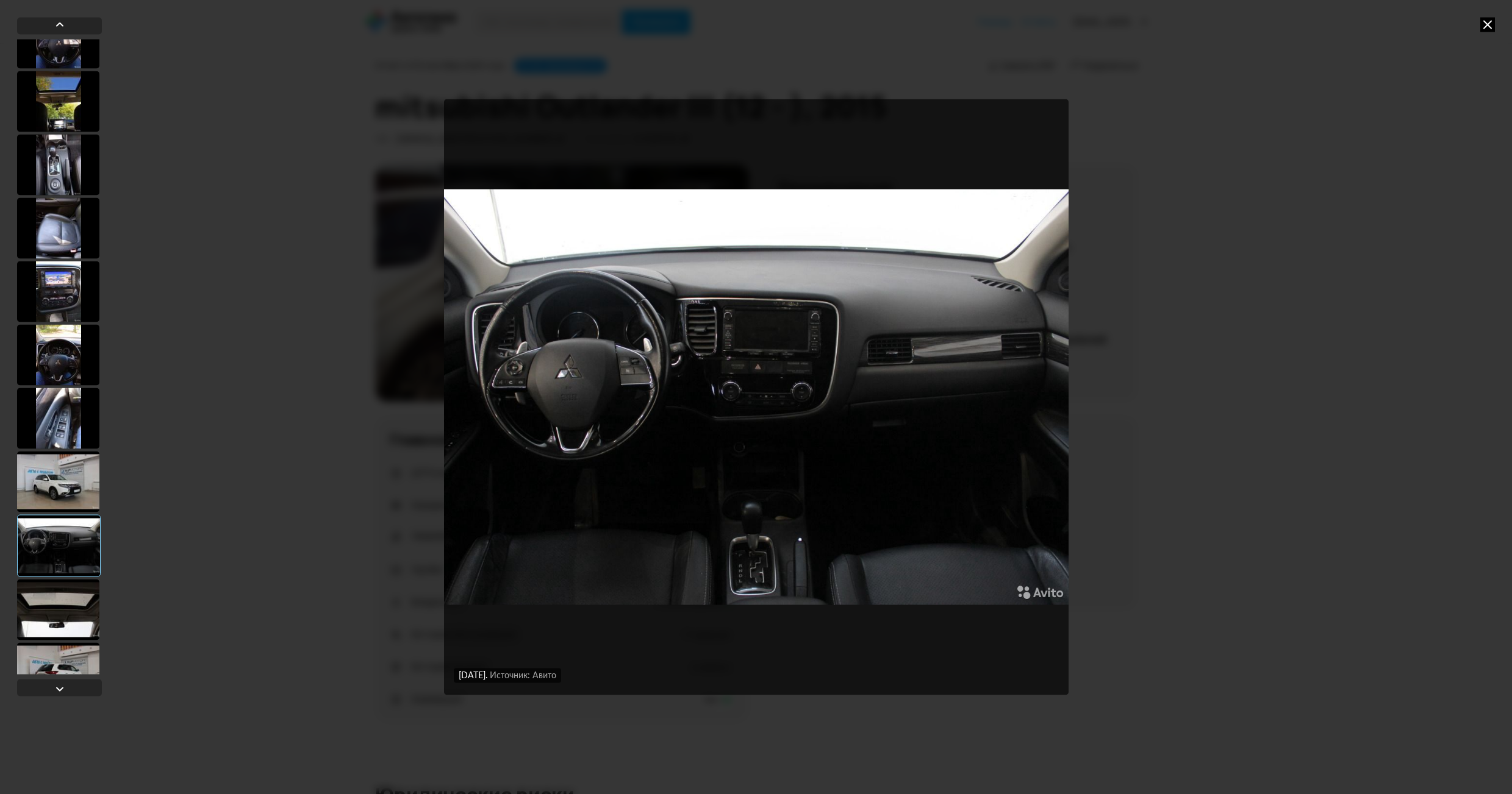
click at [62, 498] on div at bounding box center [58, 482] width 83 height 61
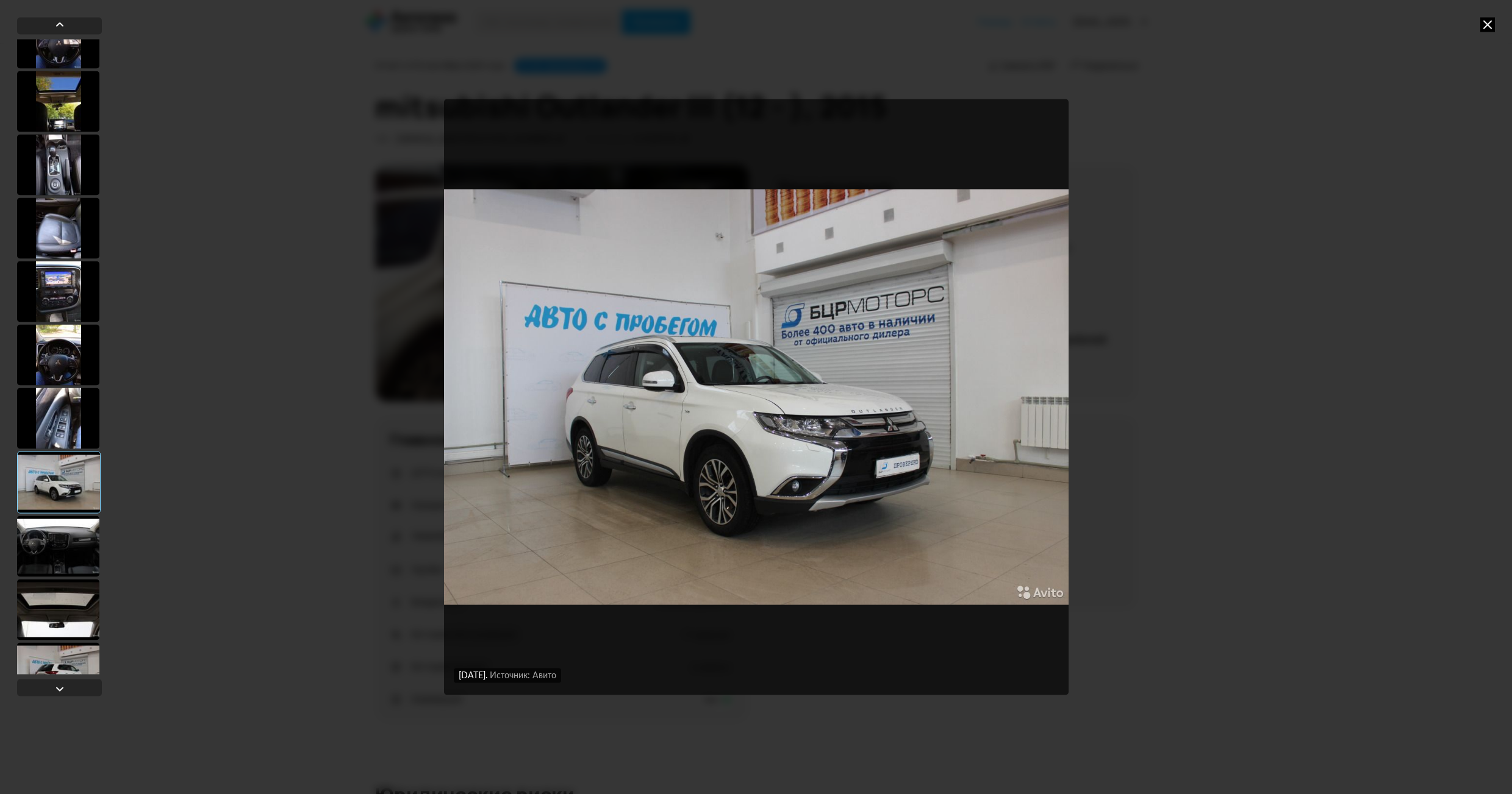
click at [62, 540] on div at bounding box center [58, 546] width 83 height 61
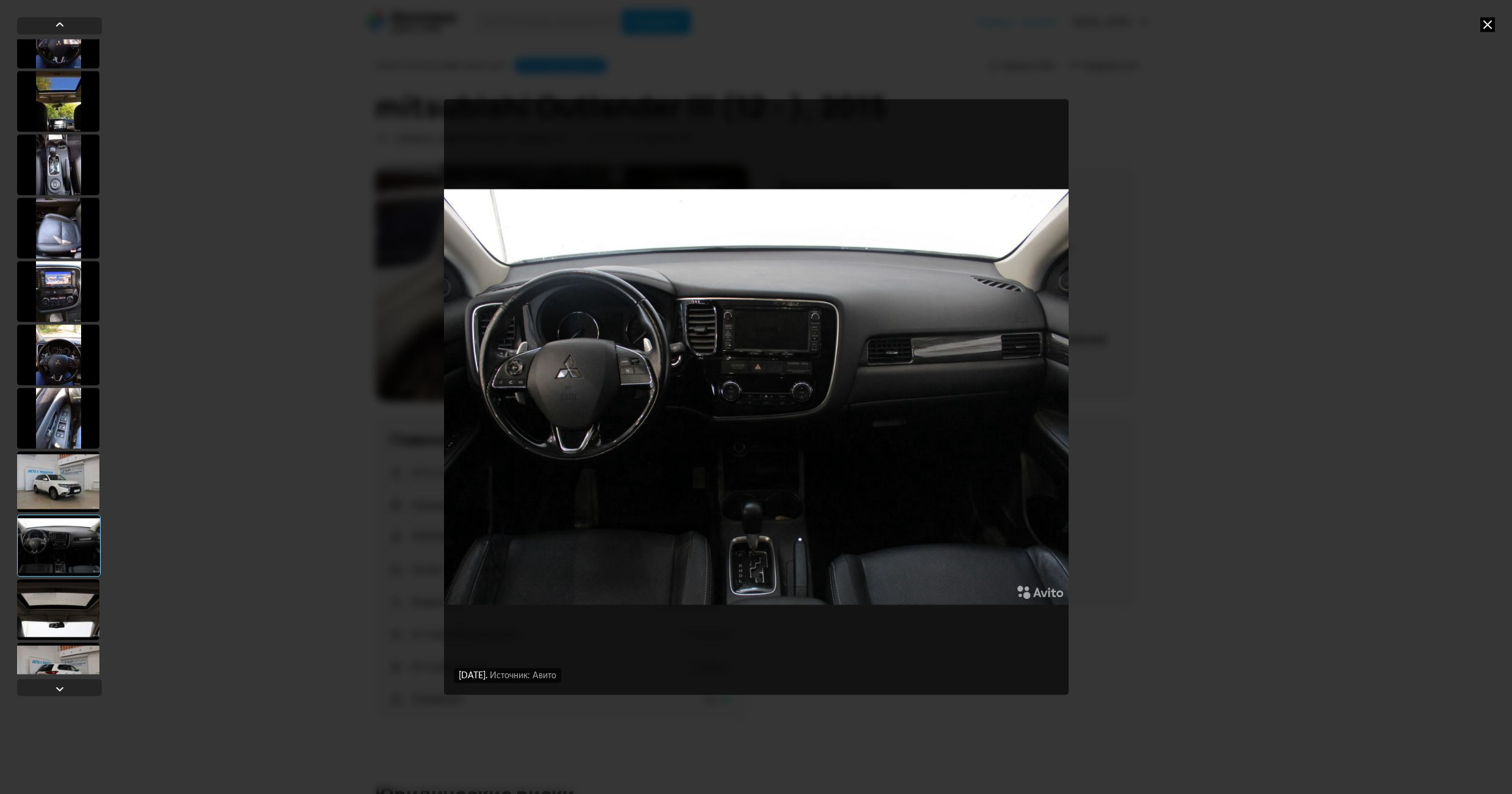
click at [57, 607] on div at bounding box center [58, 610] width 83 height 61
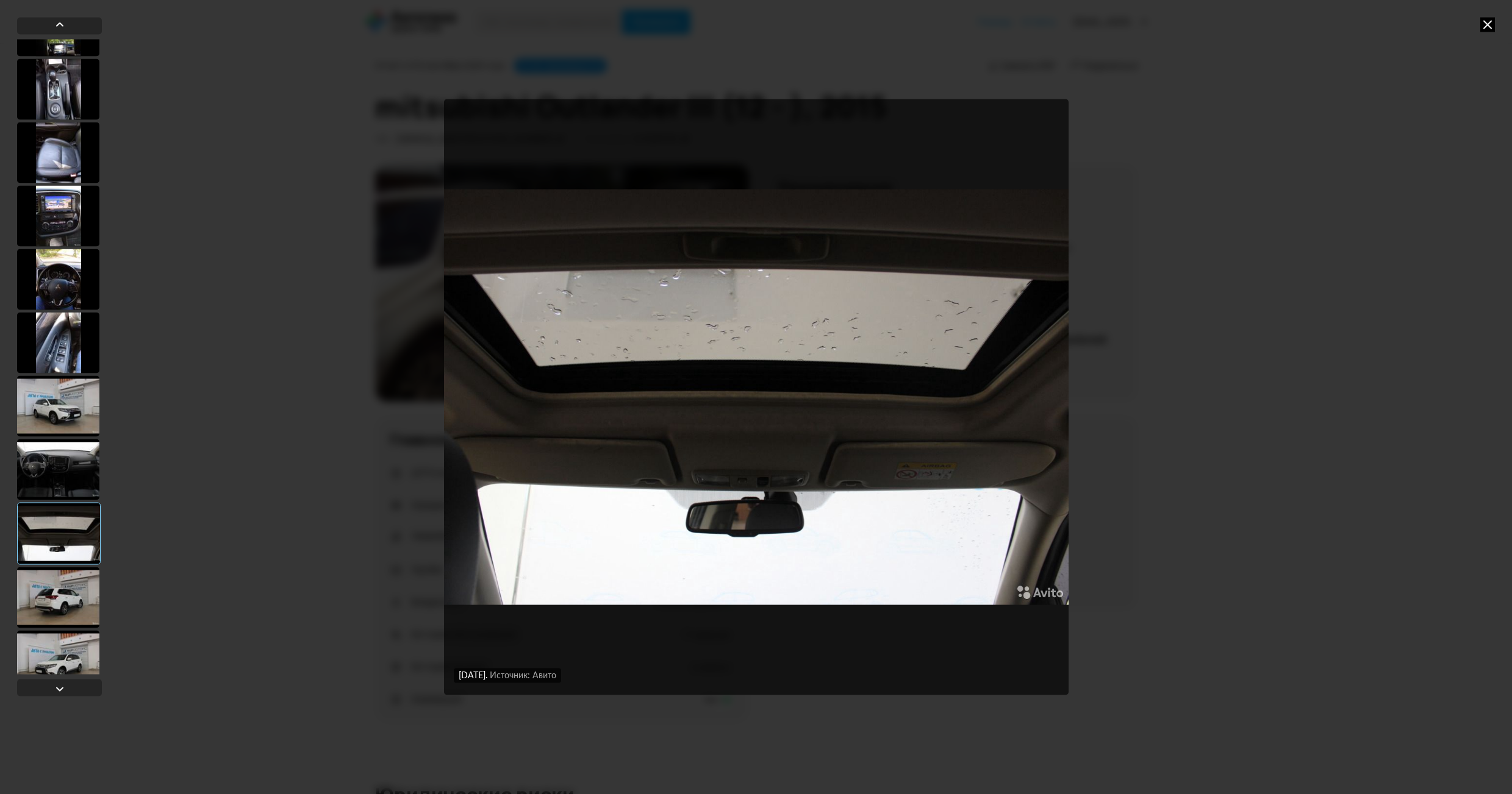
scroll to position [915, 0]
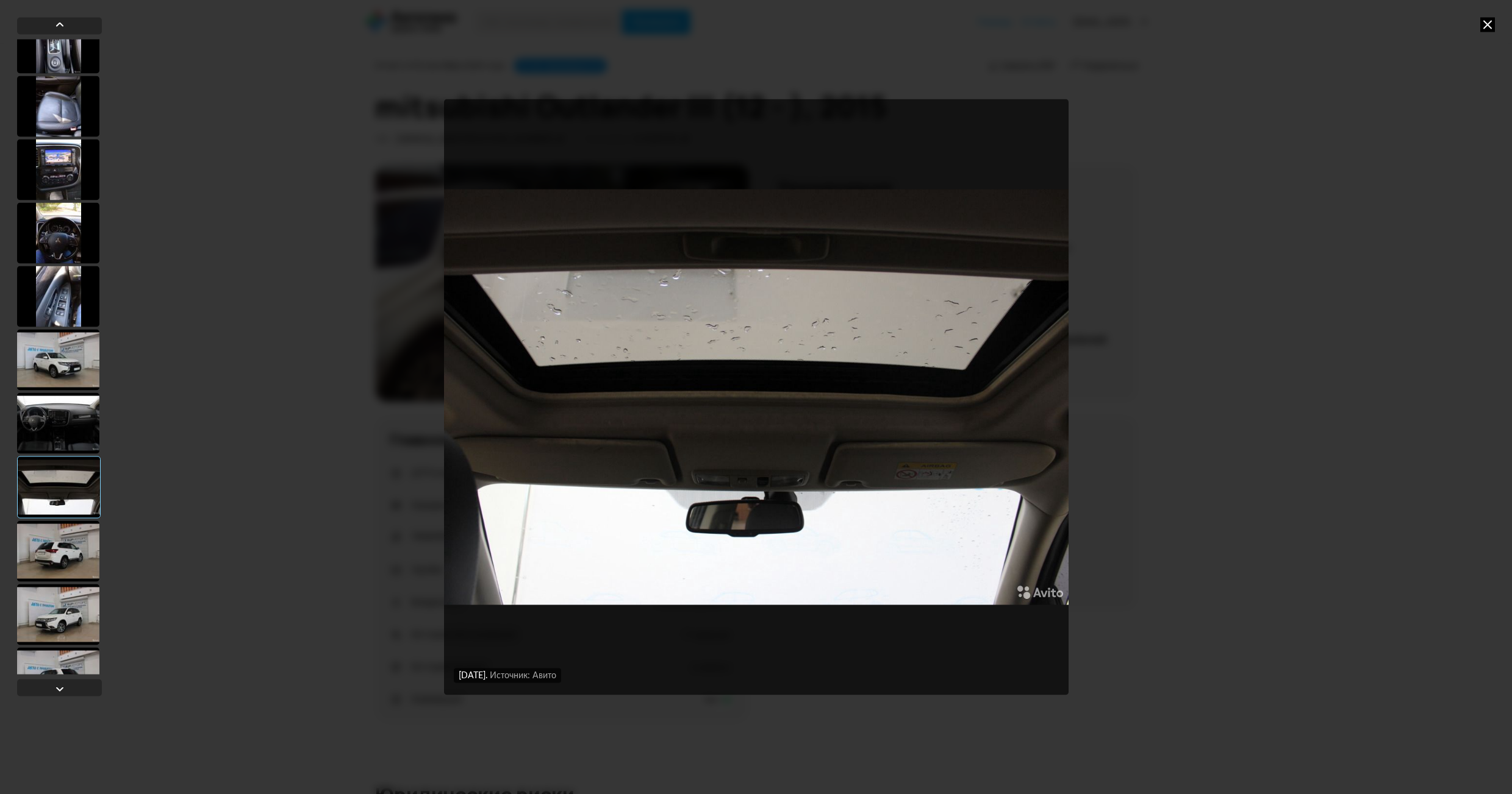
click at [55, 566] on div at bounding box center [58, 551] width 83 height 61
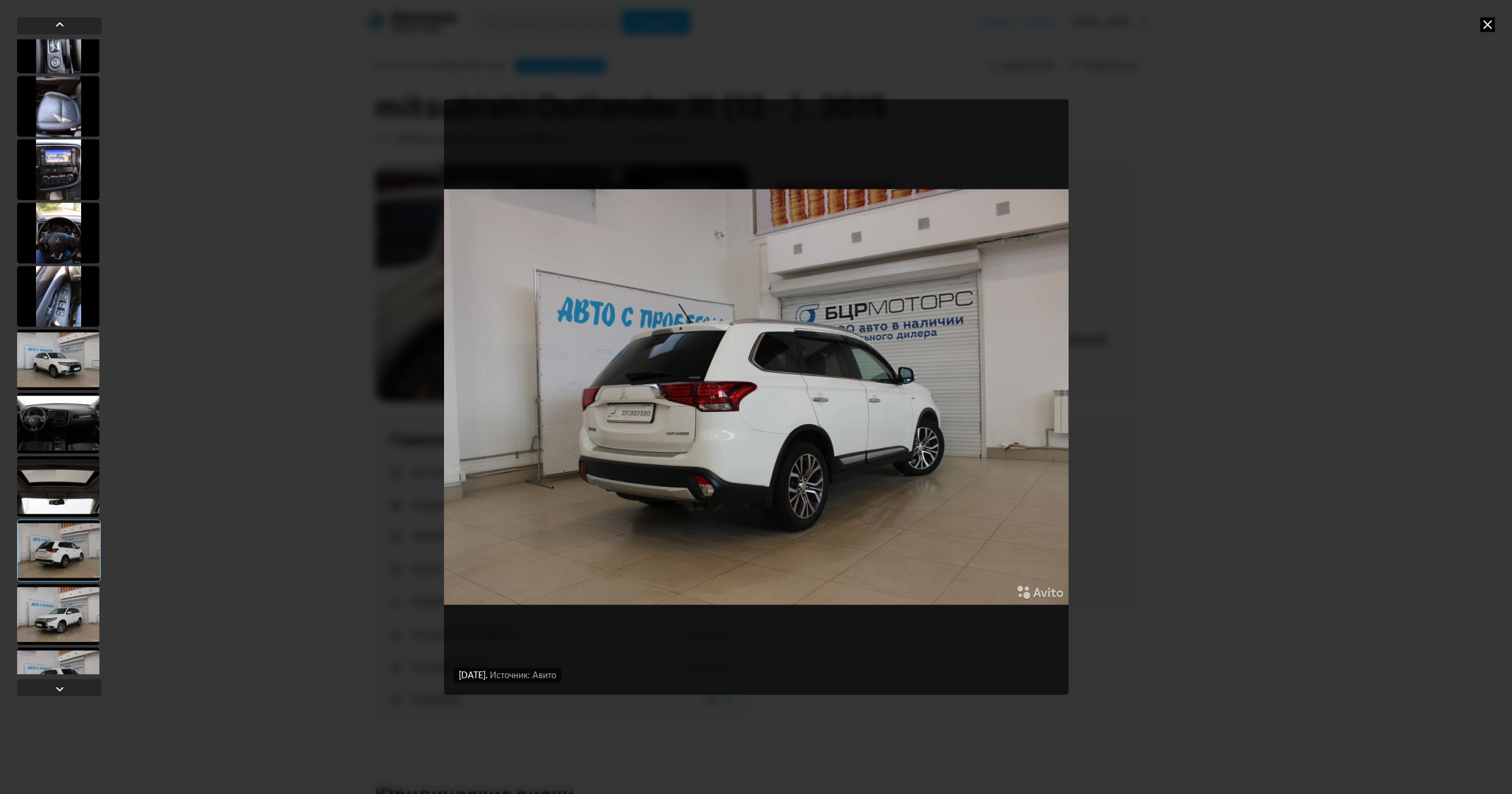
click at [62, 602] on div at bounding box center [58, 614] width 83 height 61
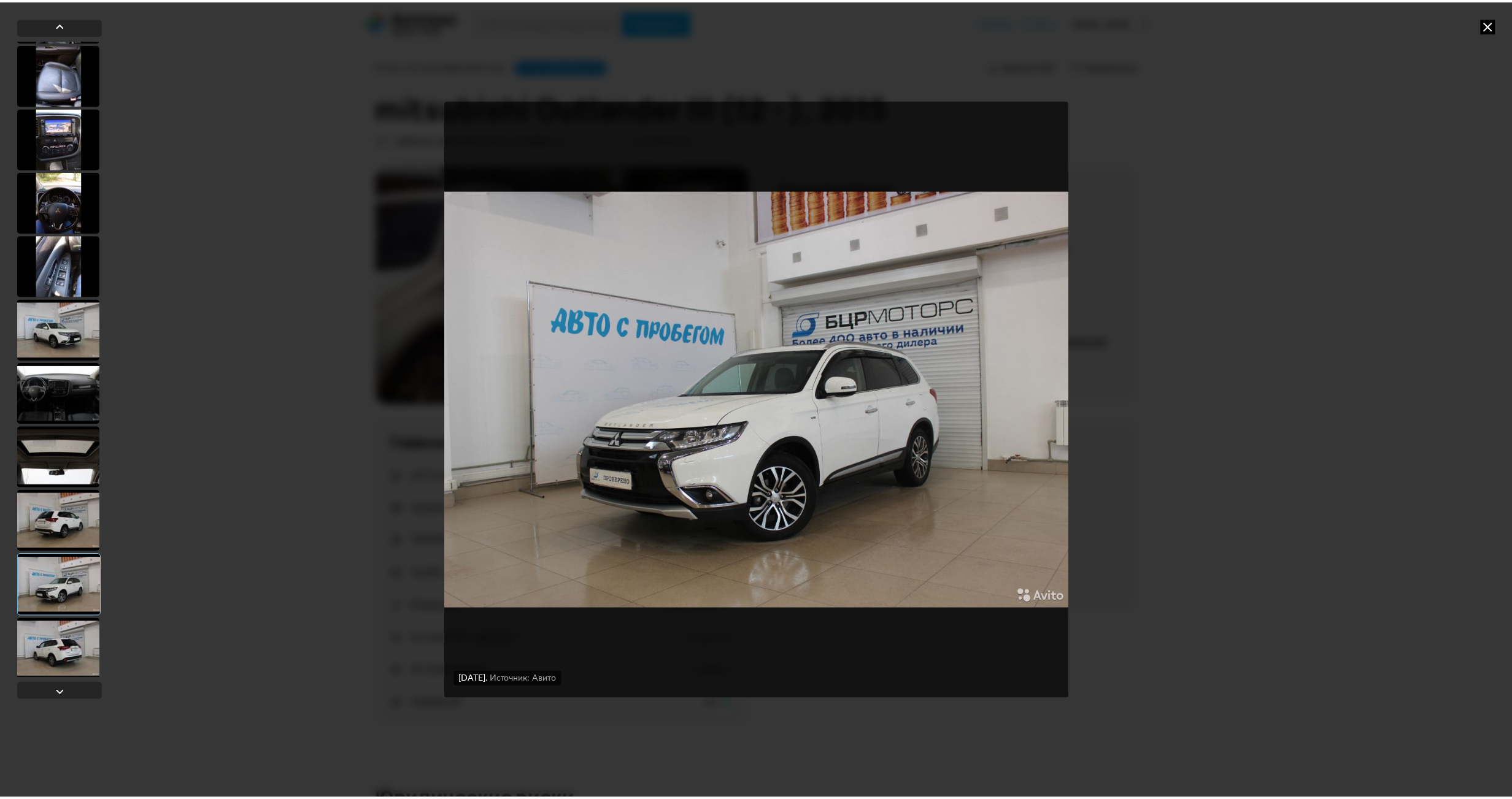
scroll to position [957, 0]
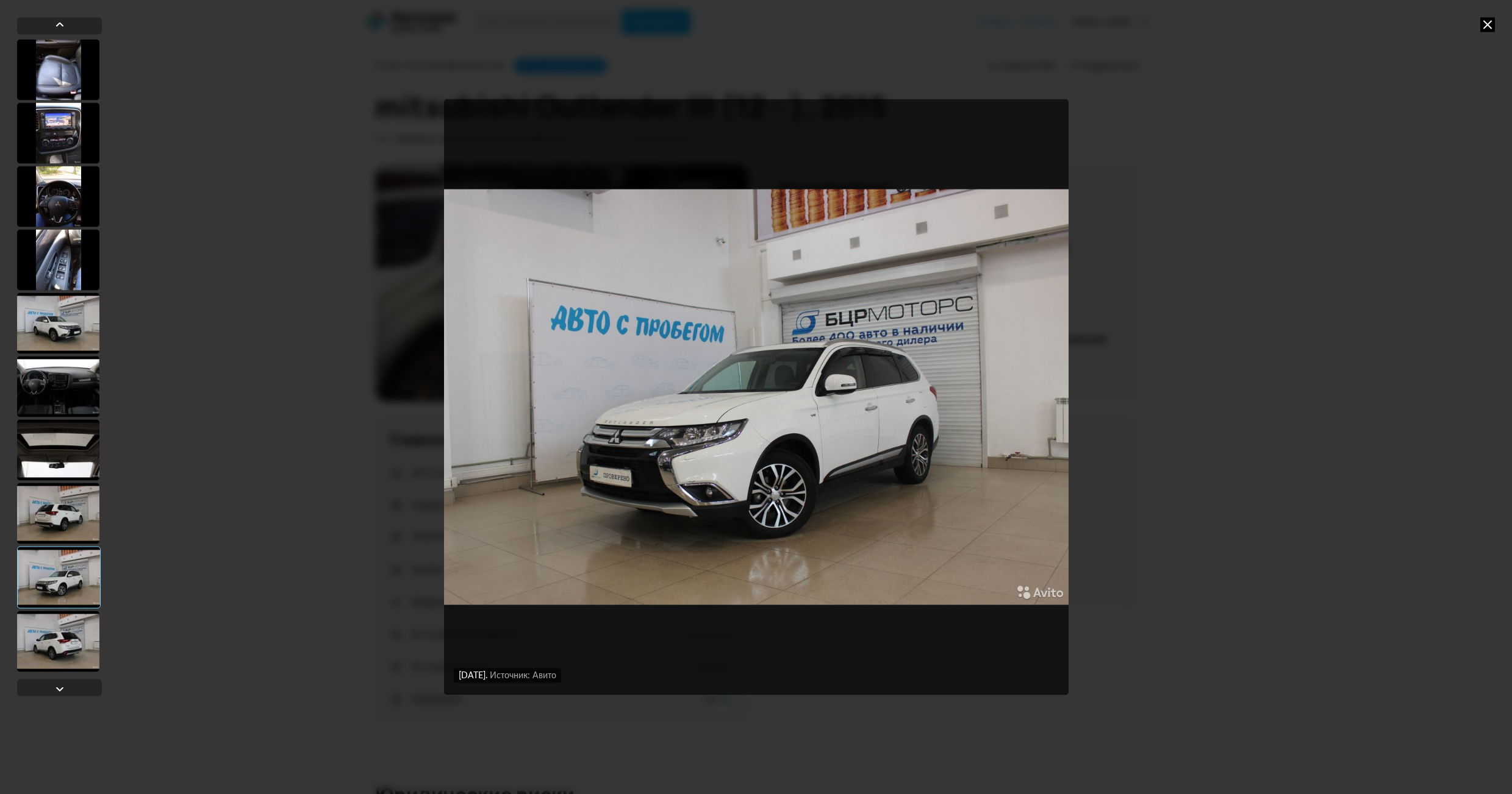
click at [59, 628] on div at bounding box center [58, 641] width 83 height 61
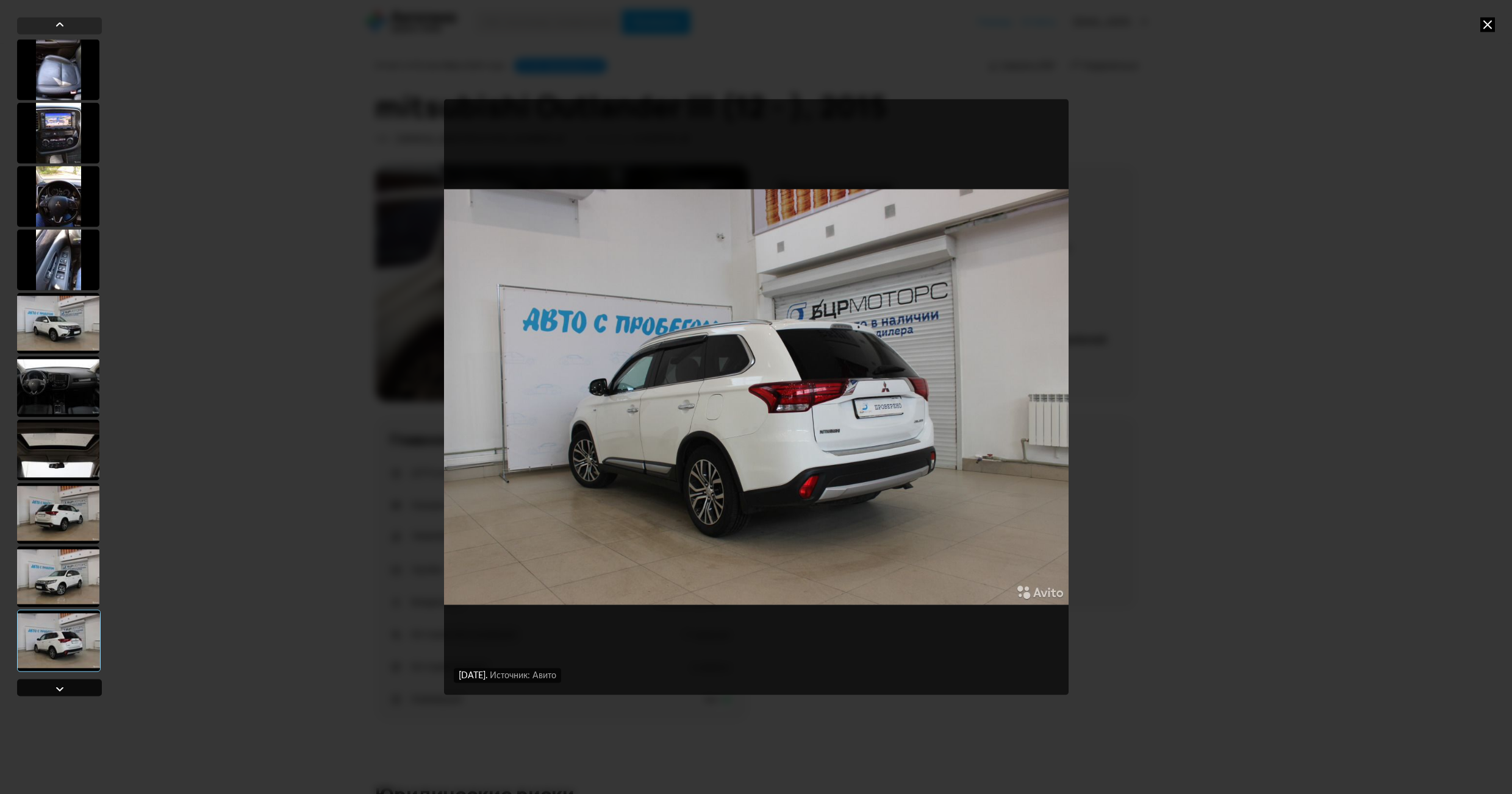
click at [53, 685] on div at bounding box center [59, 689] width 14 height 14
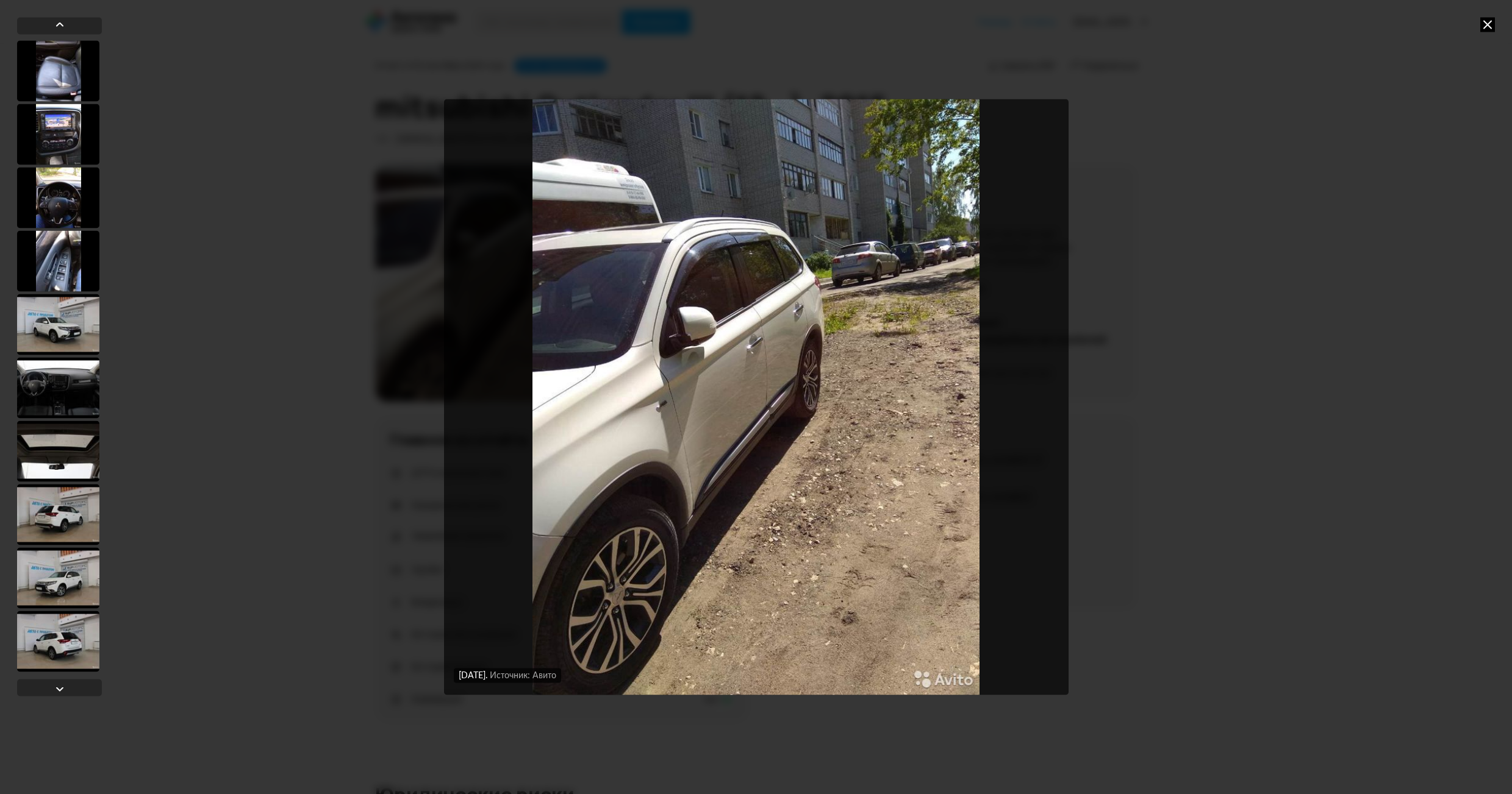
click at [197, 502] on div "[DATE] Источник: Авито [DATE] Источник: Авито [DATE] Источник: Авито [DATE] Ист…" at bounding box center [756, 397] width 1512 height 794
click at [1488, 27] on icon at bounding box center [1487, 24] width 14 height 14
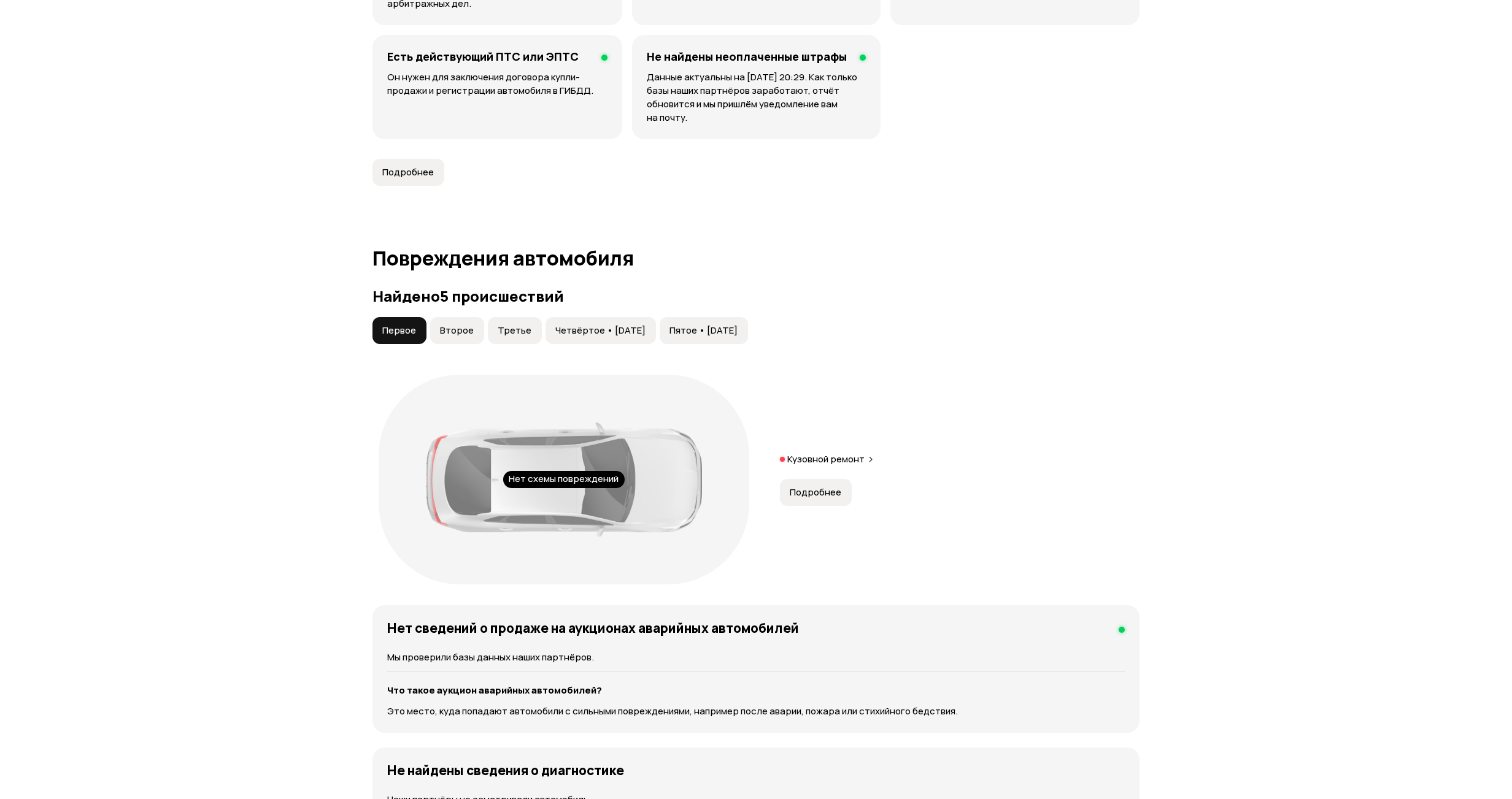
scroll to position [1166, 0]
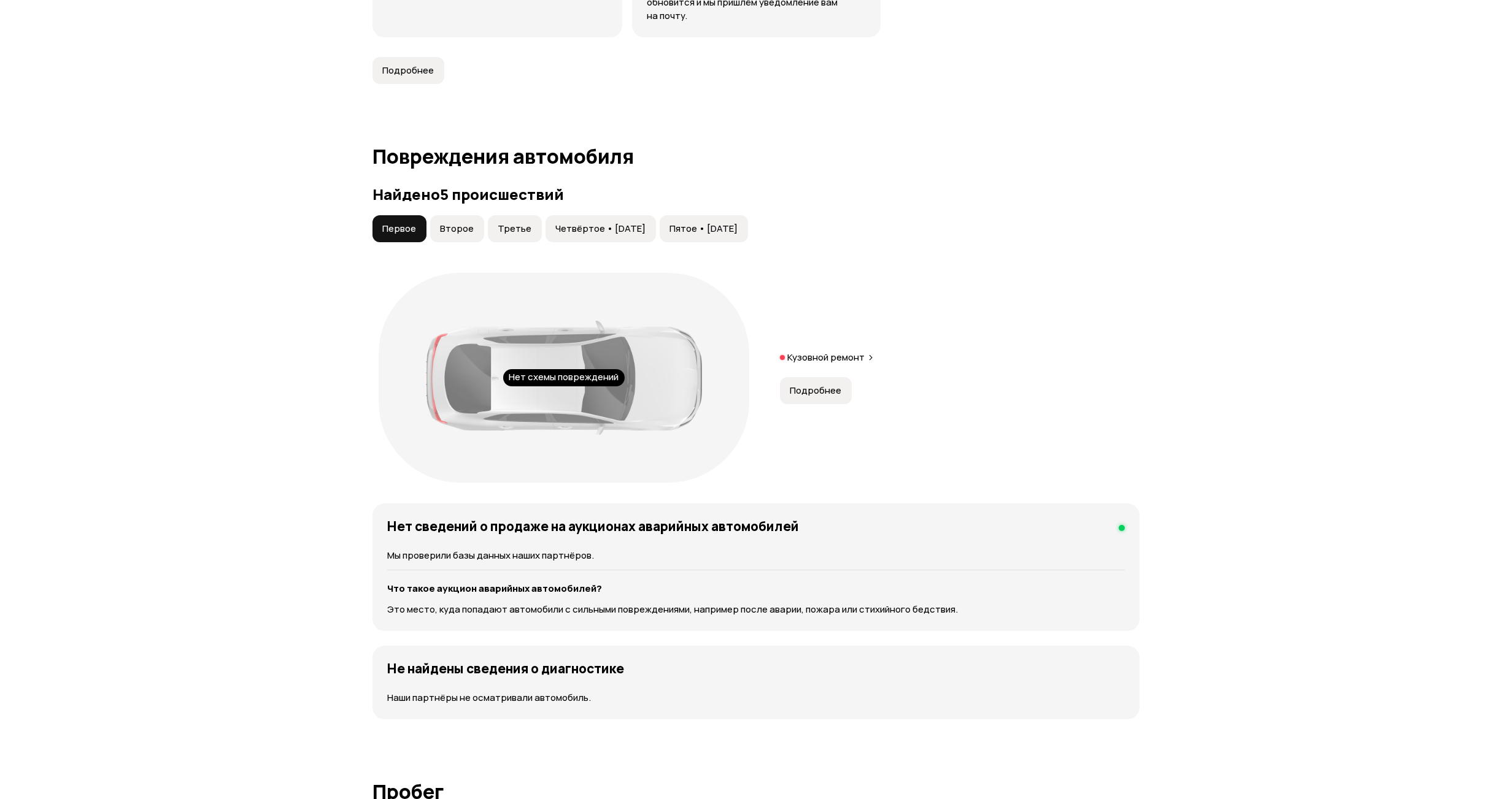
click at [455, 232] on span "Второе" at bounding box center [456, 228] width 33 height 12
click at [498, 228] on span "Третье" at bounding box center [514, 228] width 33 height 12
click at [563, 226] on span "Четвёртое • [DATE]" at bounding box center [600, 228] width 90 height 12
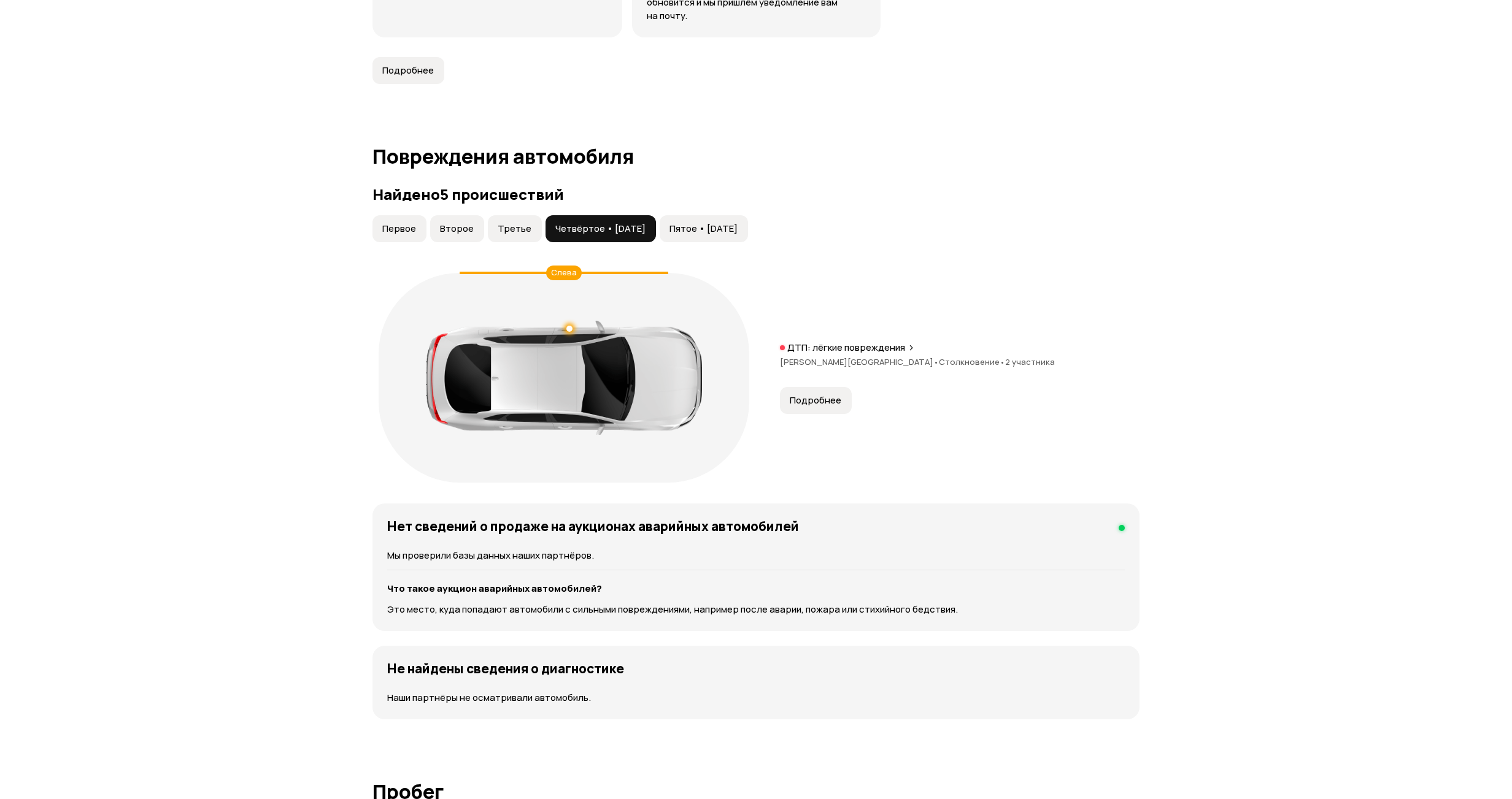
click at [710, 230] on span "Пятое • [DATE]" at bounding box center [702, 228] width 68 height 12
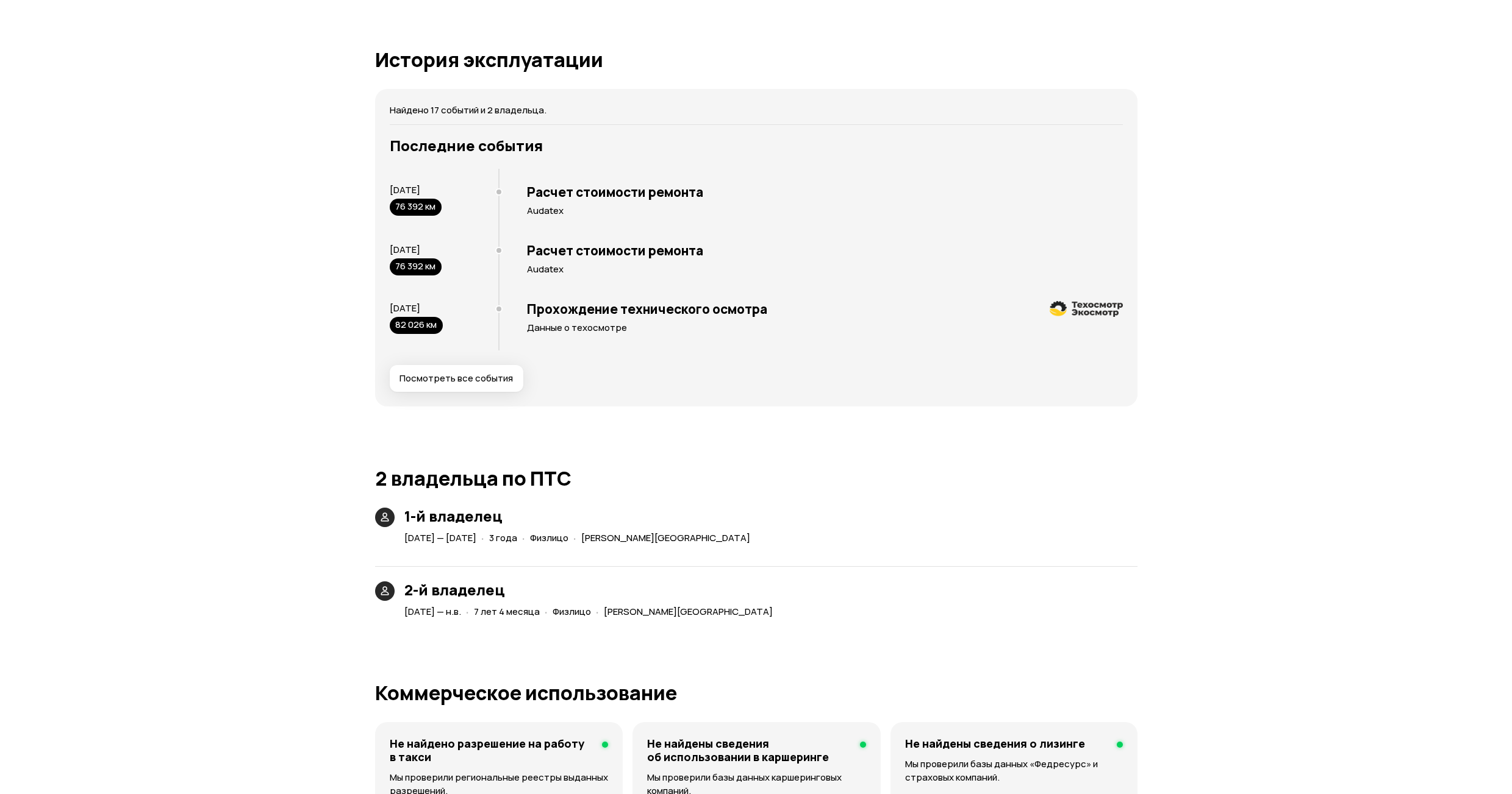
scroll to position [2377, 0]
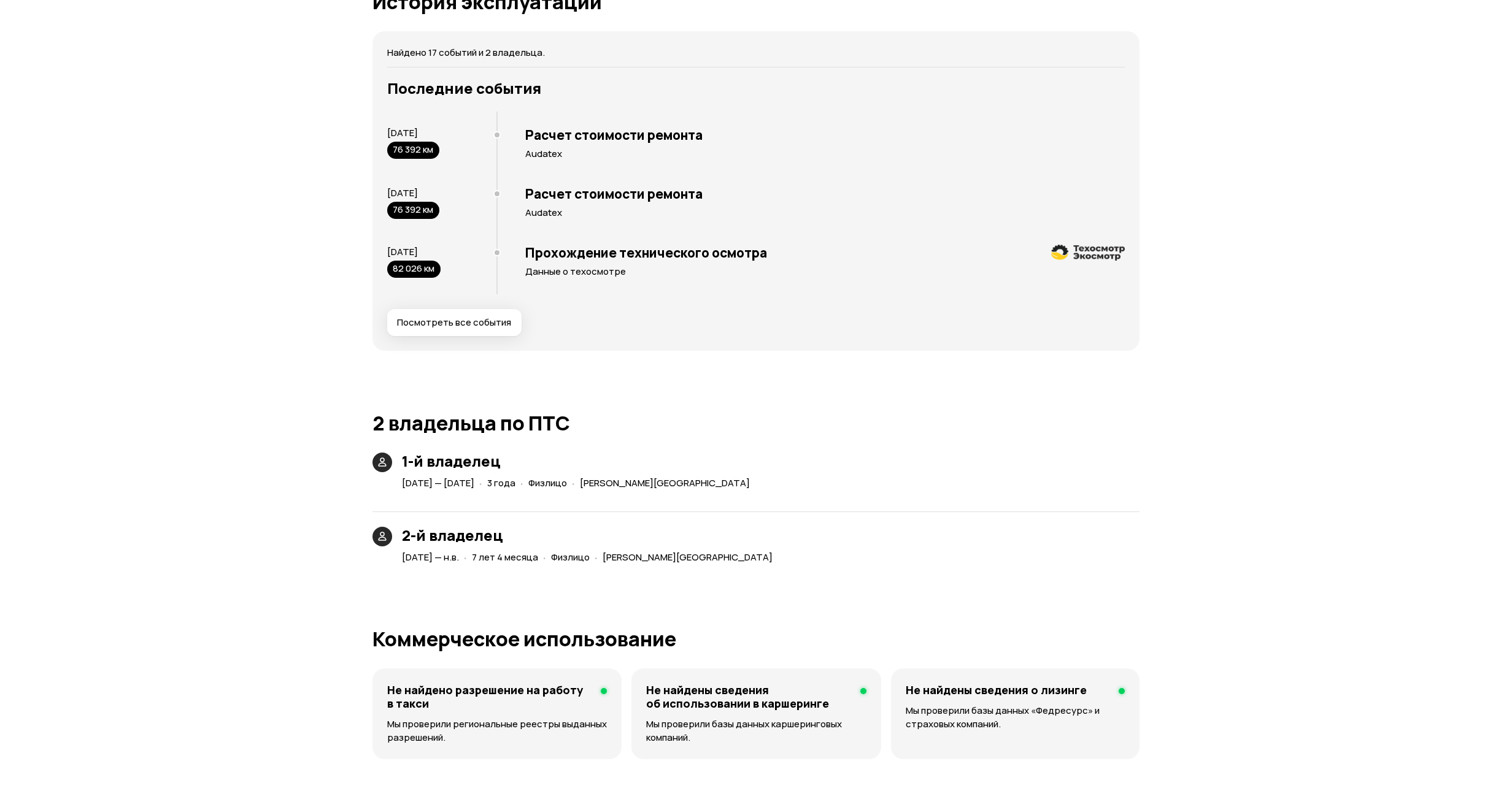
click at [496, 323] on span "Посмотреть все события" at bounding box center [453, 322] width 114 height 12
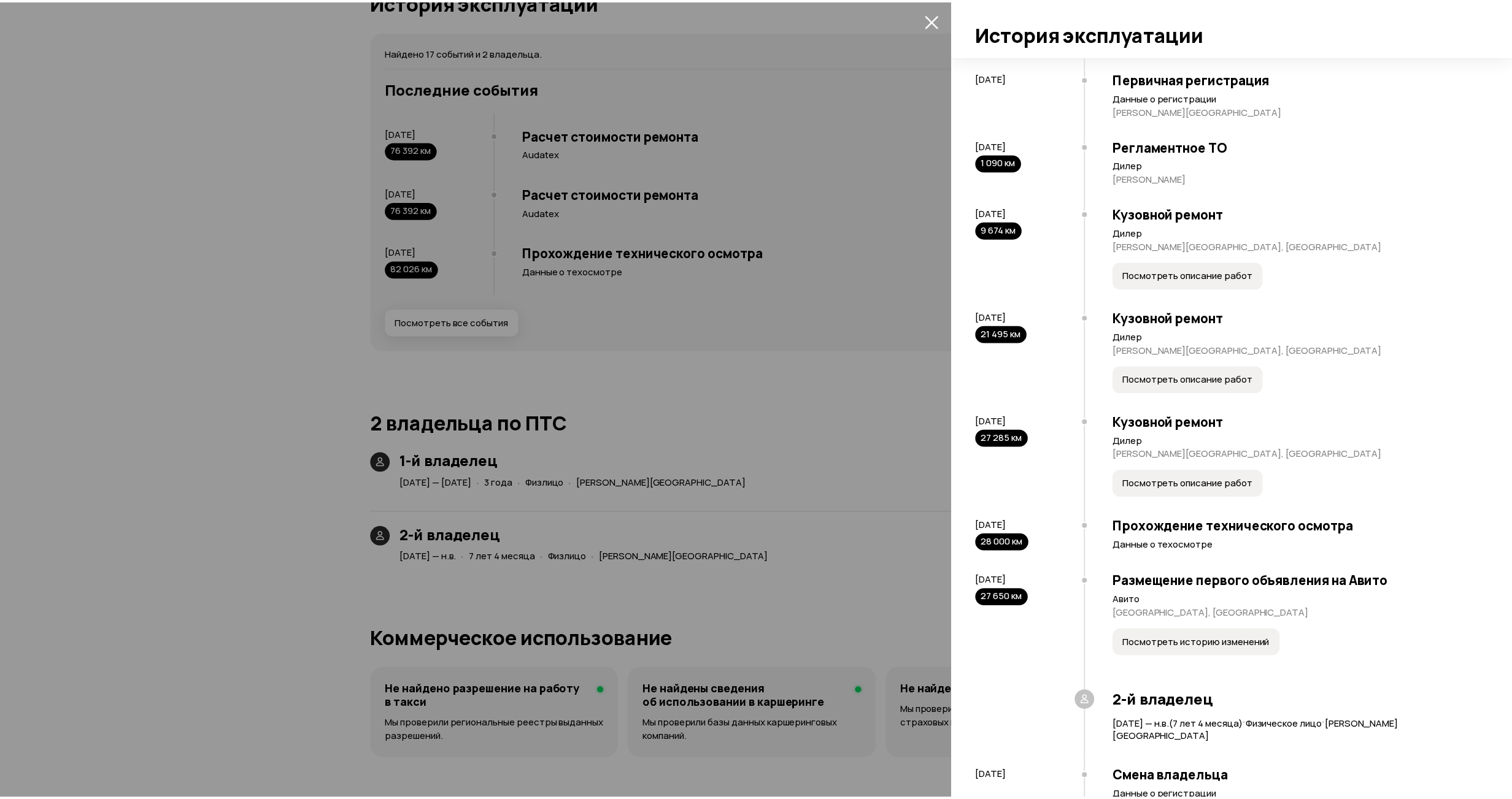
scroll to position [156, 0]
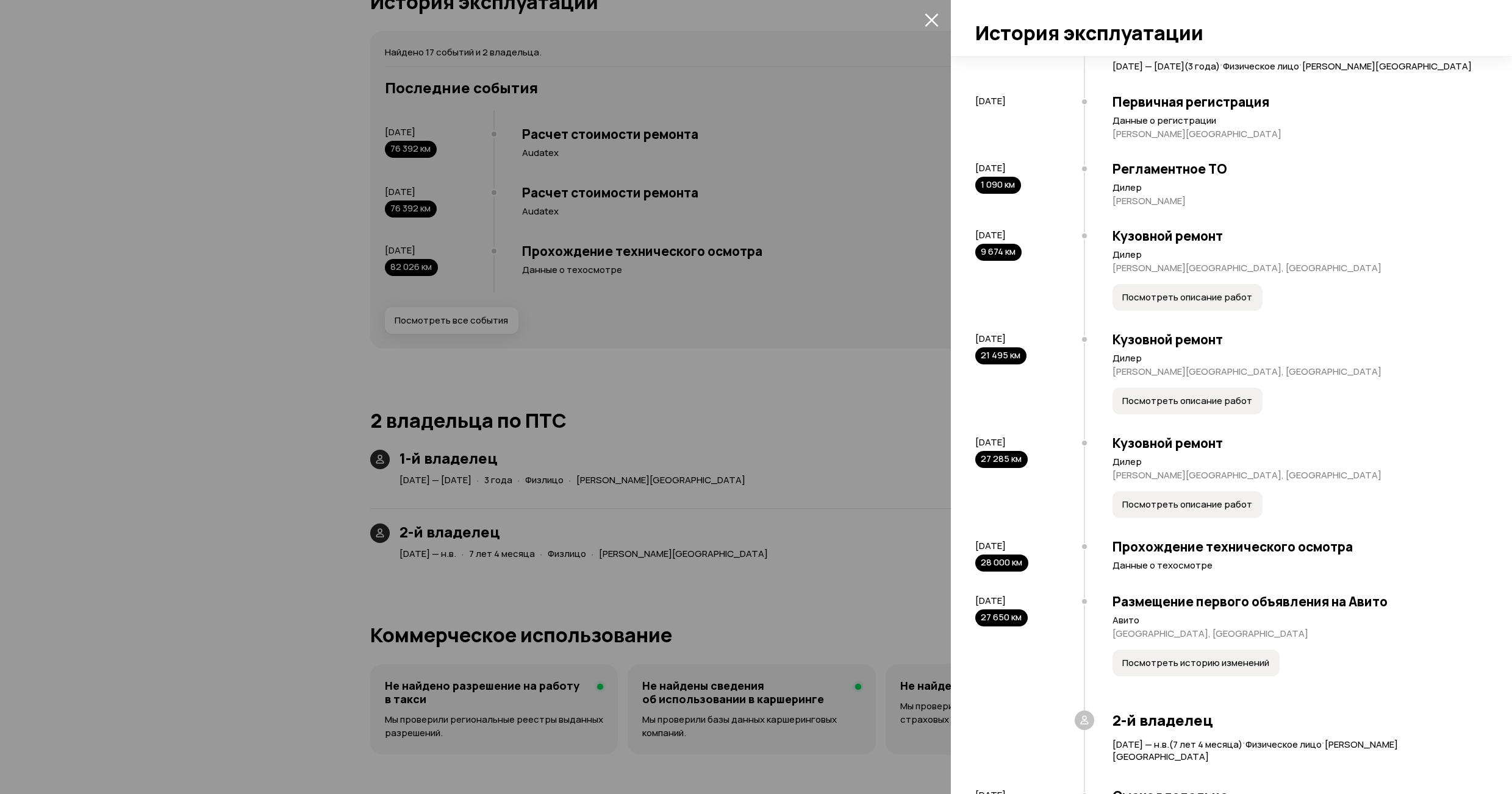
click at [928, 11] on button "закрыть" at bounding box center [931, 19] width 20 height 20
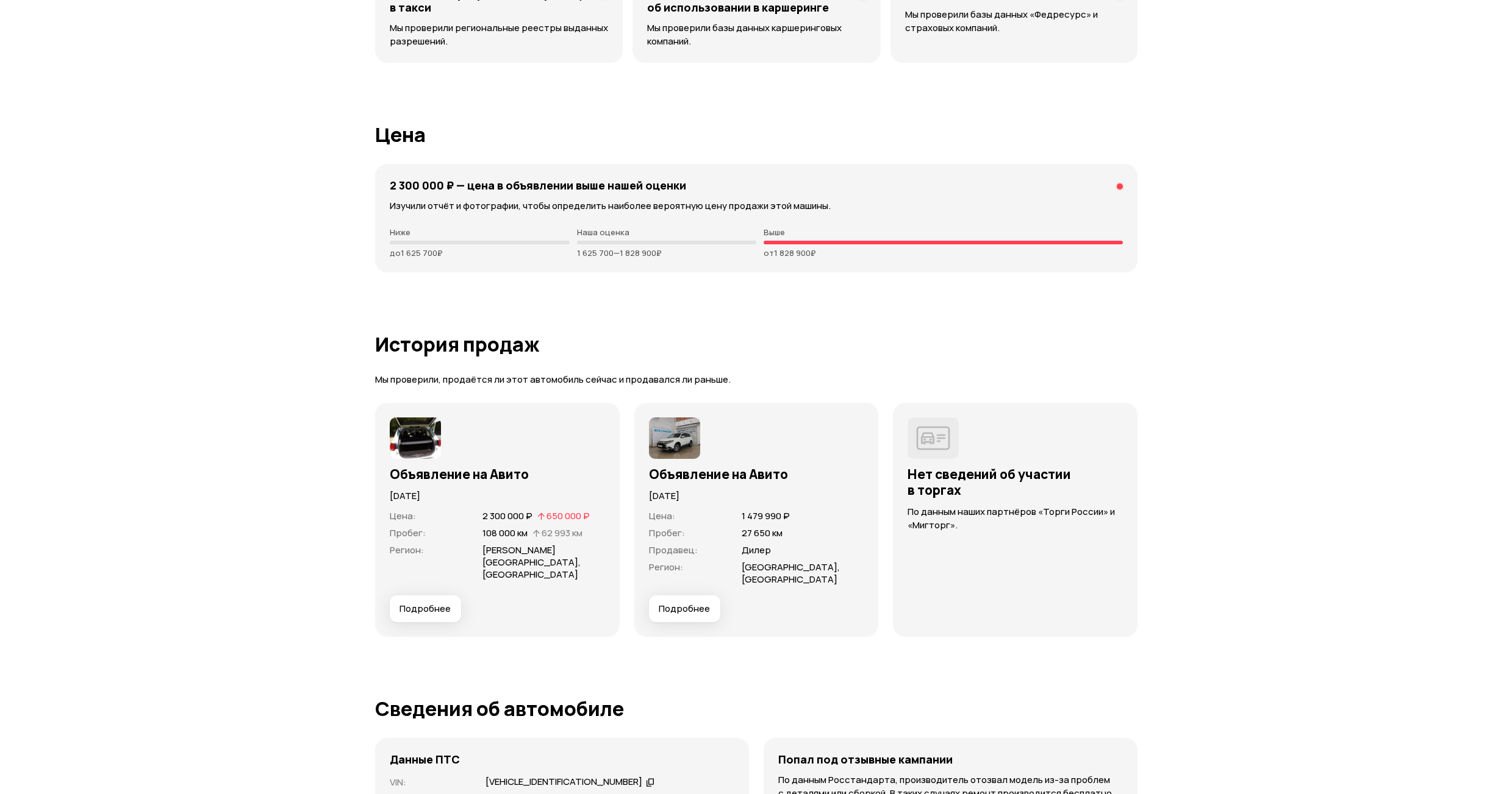
scroll to position [3110, 0]
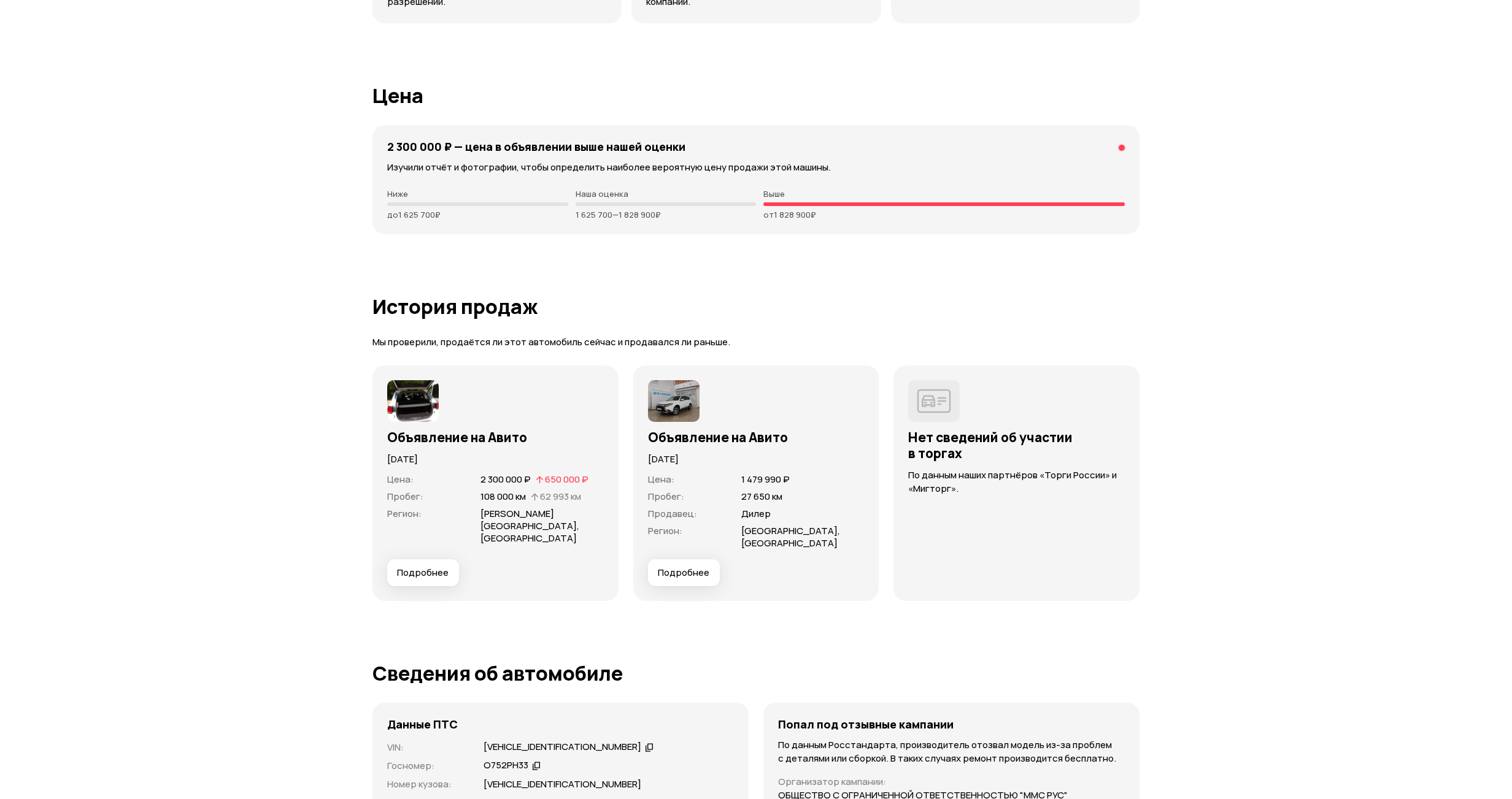
click at [433, 573] on span "Подробнее" at bounding box center [422, 572] width 52 height 12
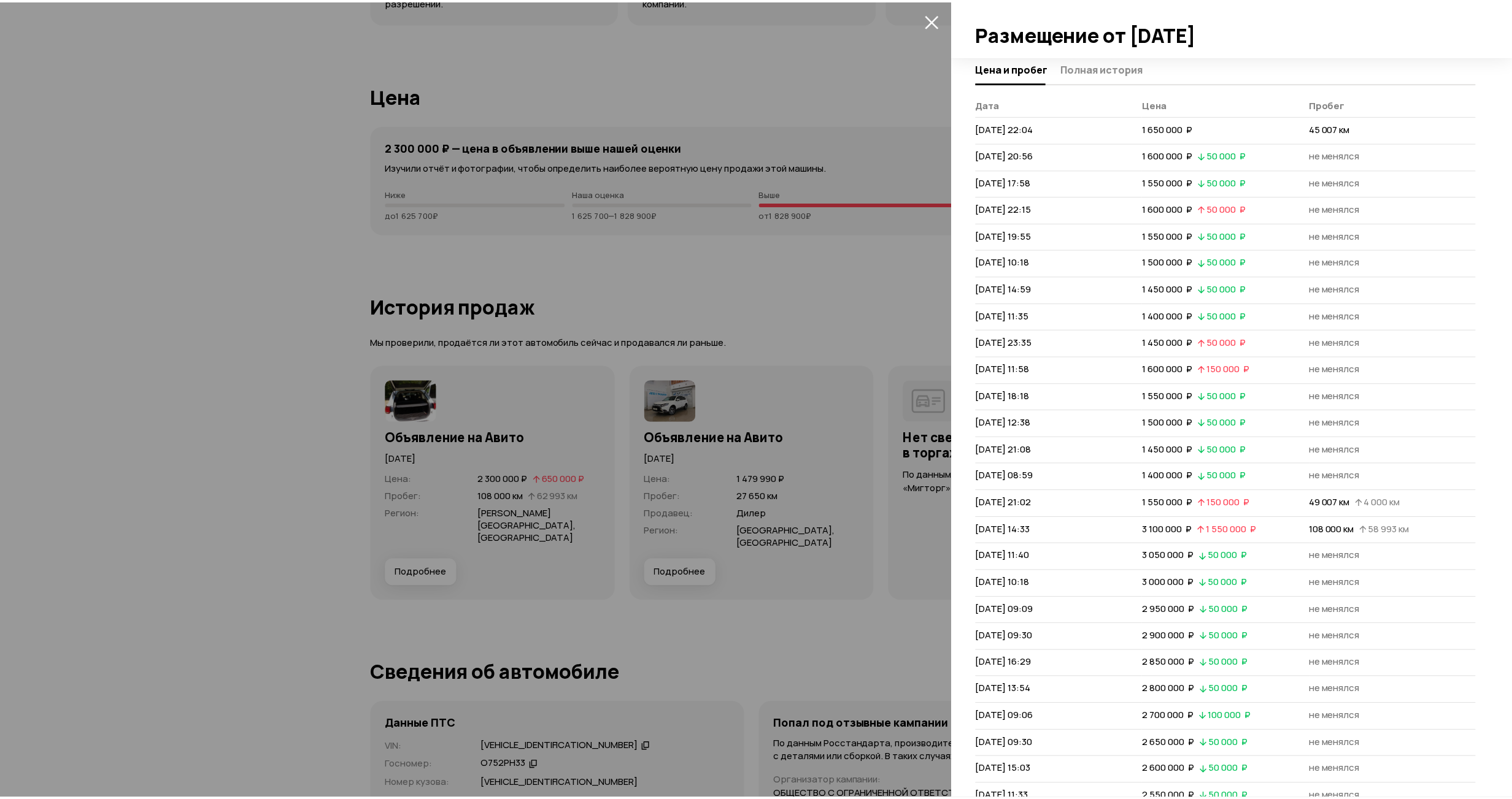
scroll to position [0, 0]
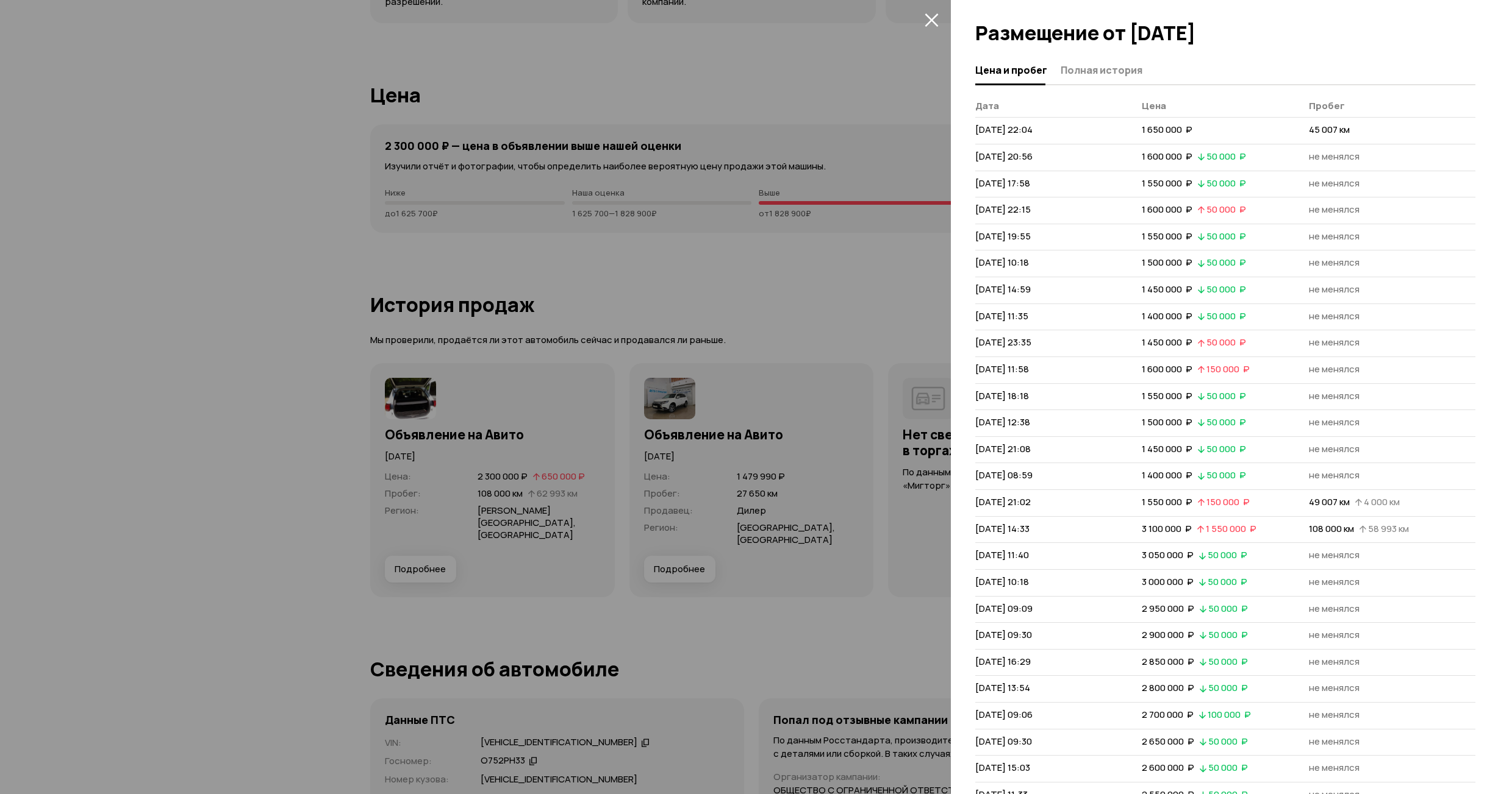
click at [771, 94] on div at bounding box center [756, 397] width 1512 height 794
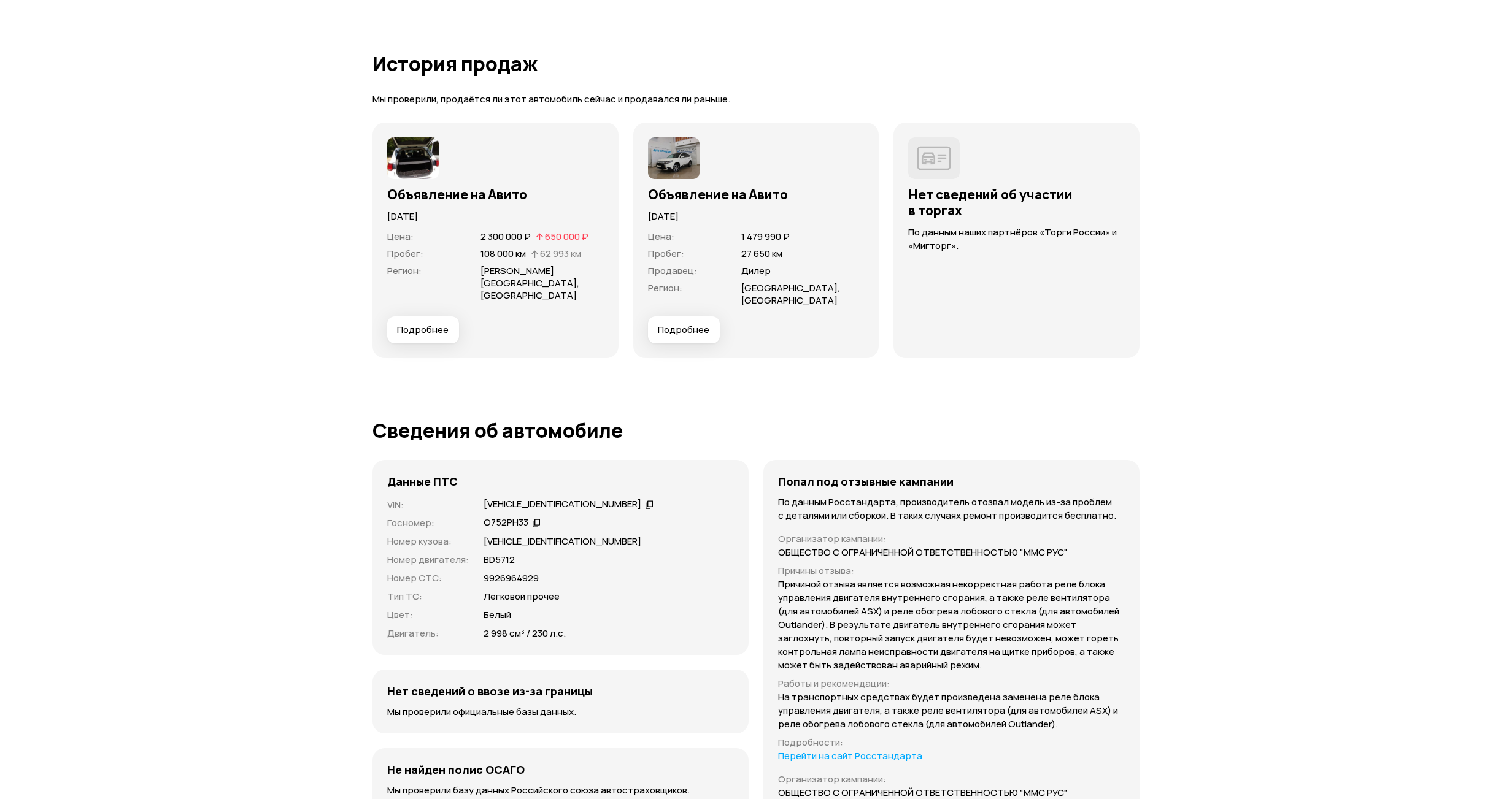
scroll to position [3375, 0]
click at [674, 332] on span "Подробнее" at bounding box center [683, 327] width 52 height 12
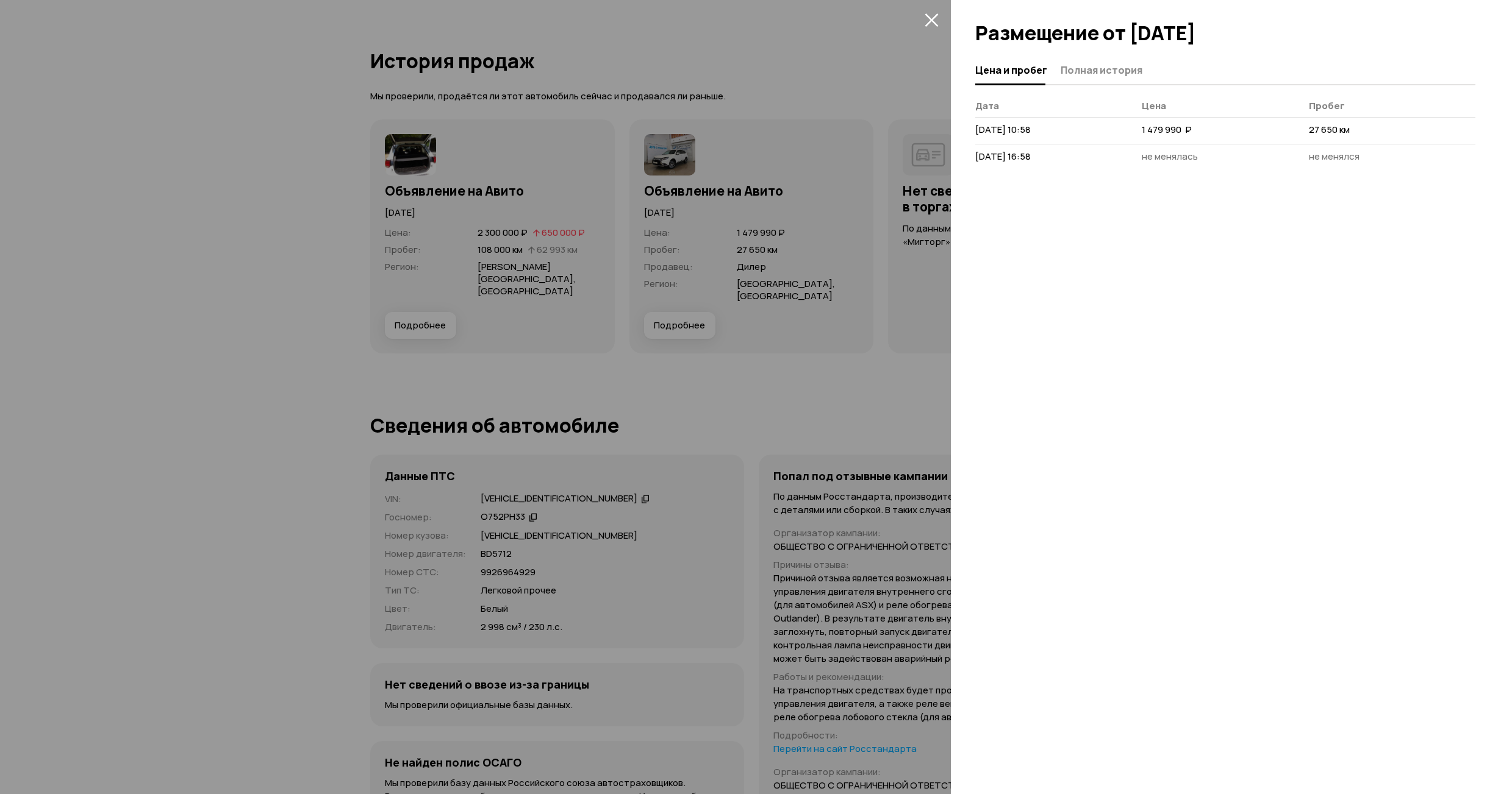
click at [711, 359] on div at bounding box center [756, 397] width 1512 height 794
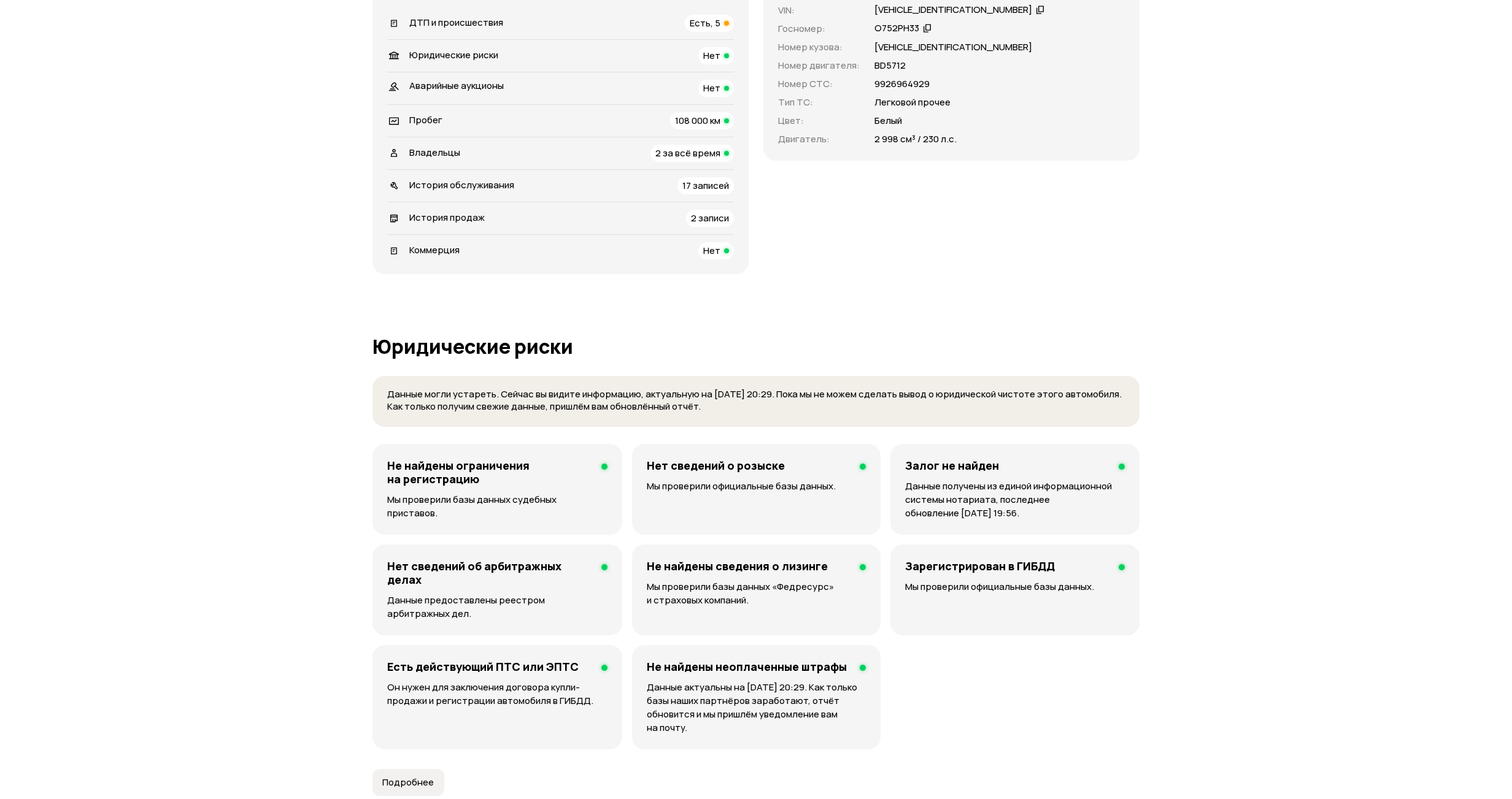
scroll to position [368, 0]
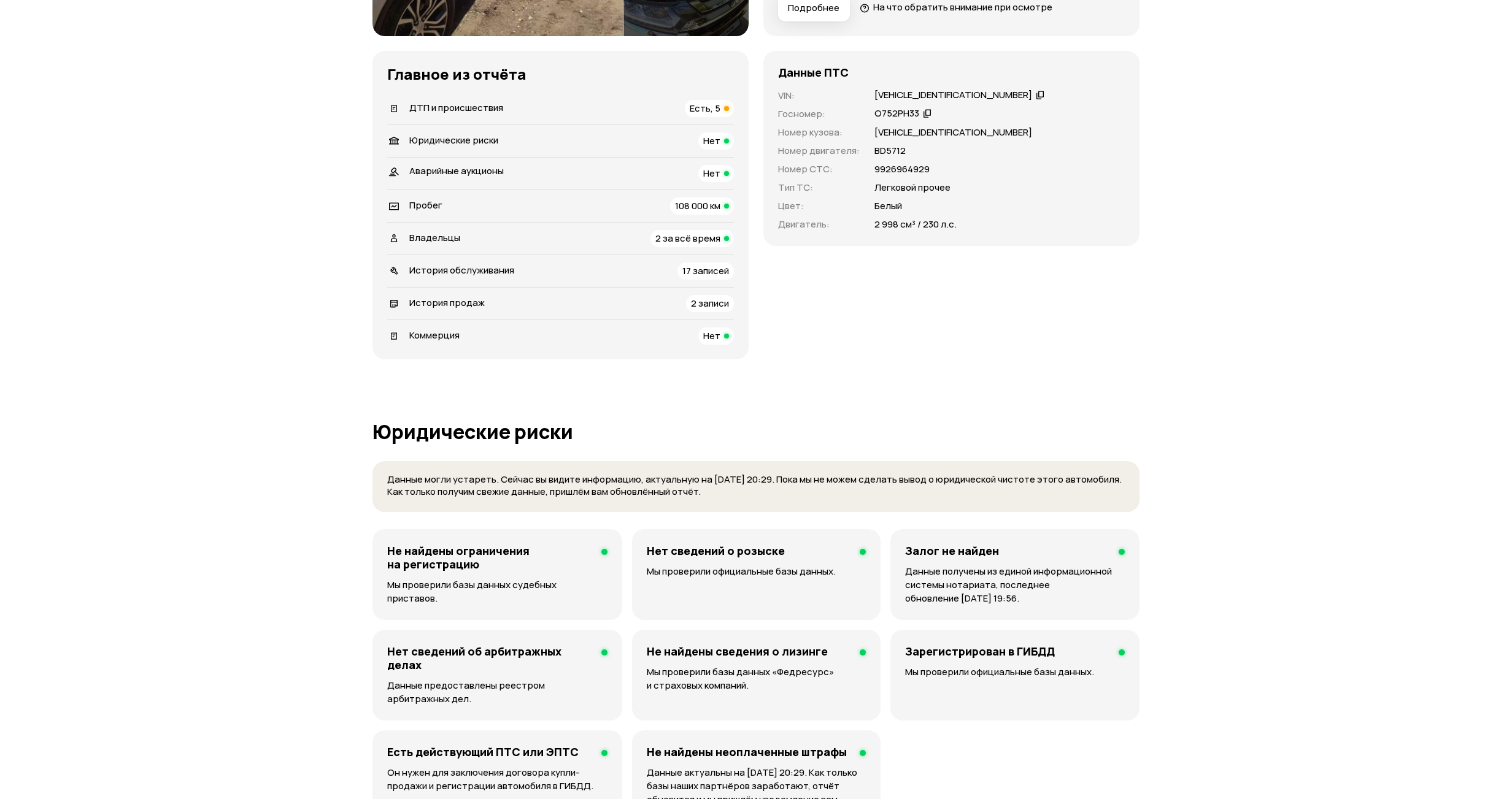
click at [686, 270] on span "17 записей" at bounding box center [705, 270] width 47 height 12
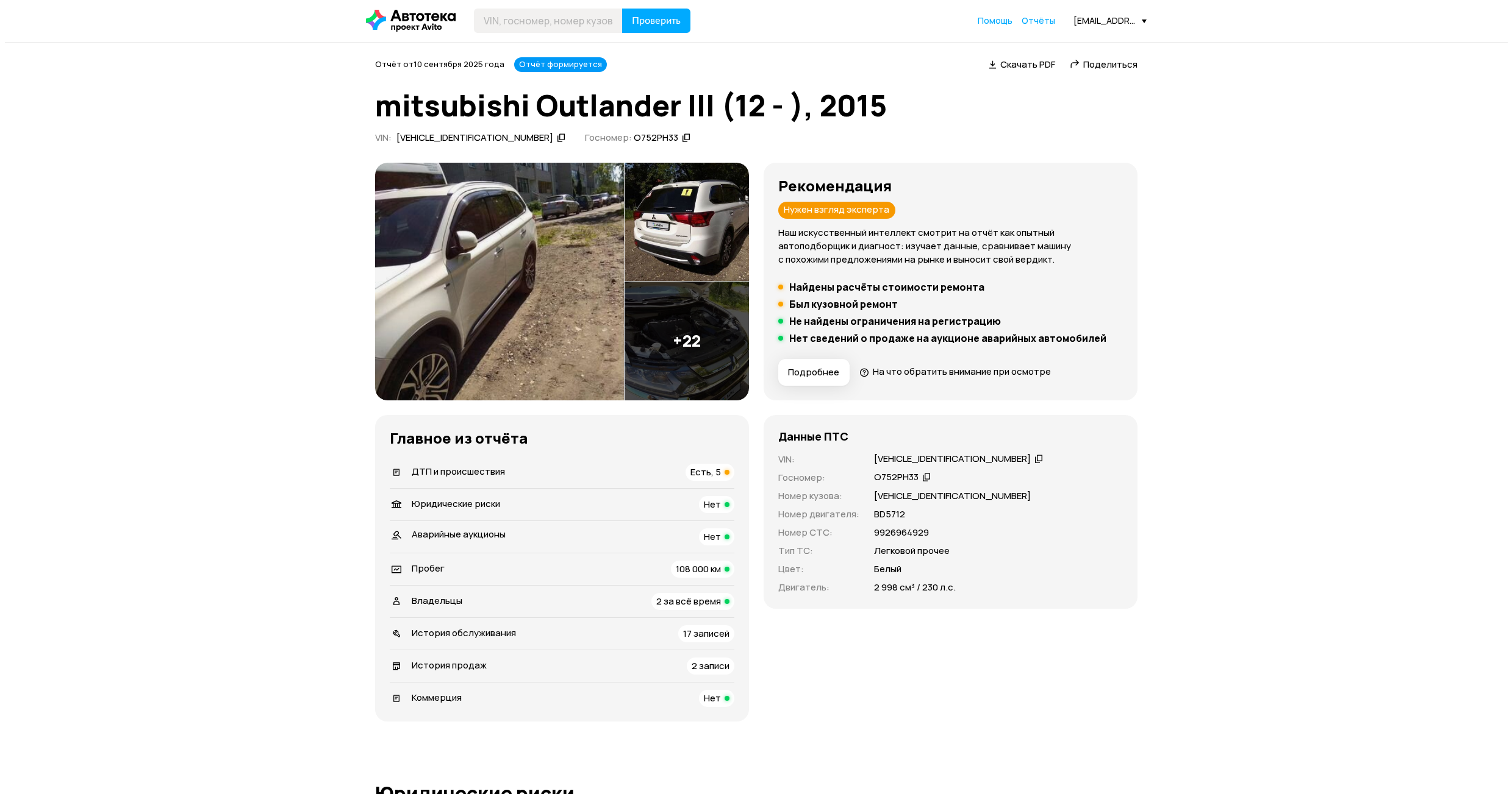
scroll to position [0, 0]
